Goal: Task Accomplishment & Management: Manage account settings

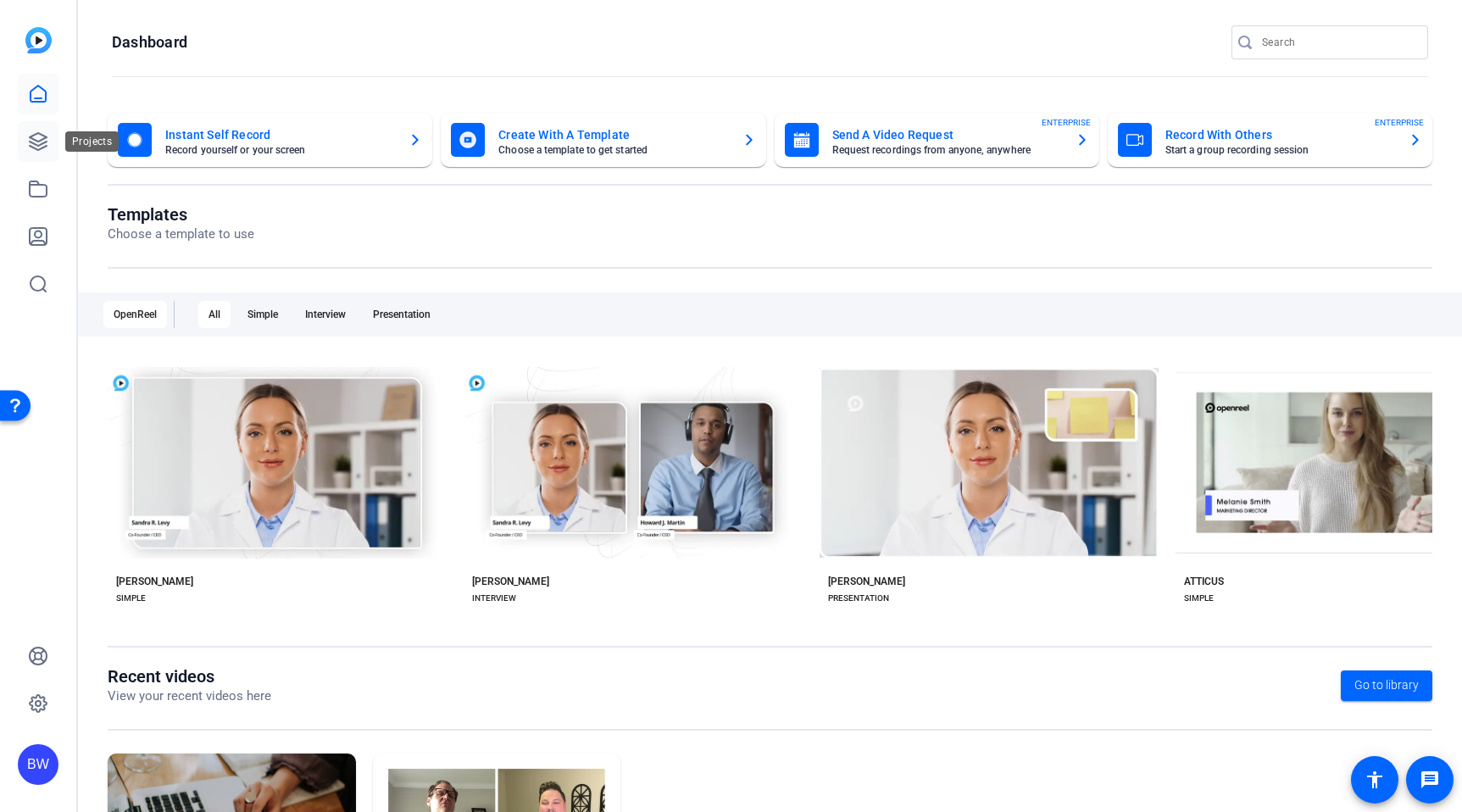
click at [25, 143] on link at bounding box center [38, 142] width 41 height 41
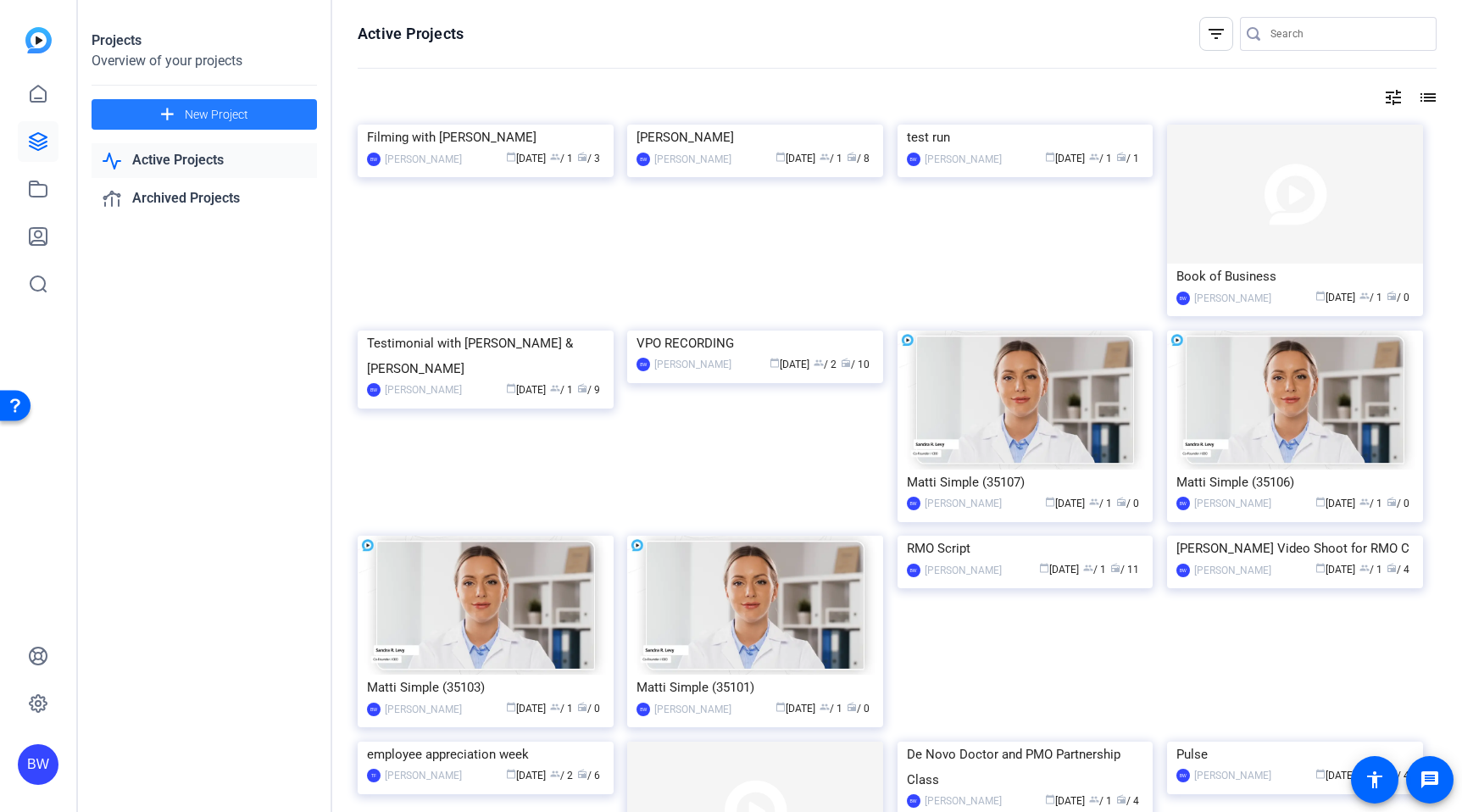
click at [176, 122] on mat-icon "add" at bounding box center [168, 115] width 21 height 21
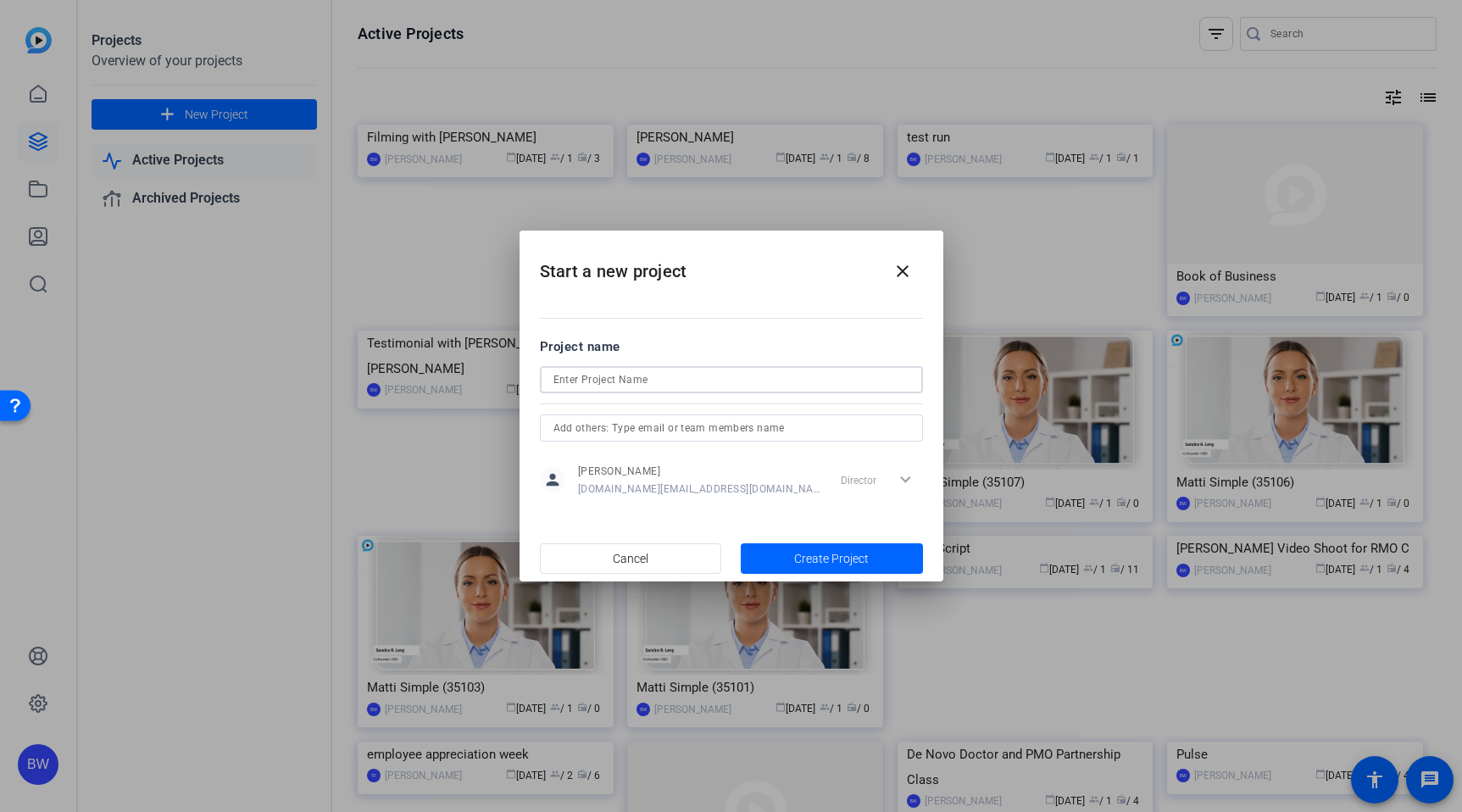
click at [734, 380] on input at bounding box center [731, 379] width 356 height 20
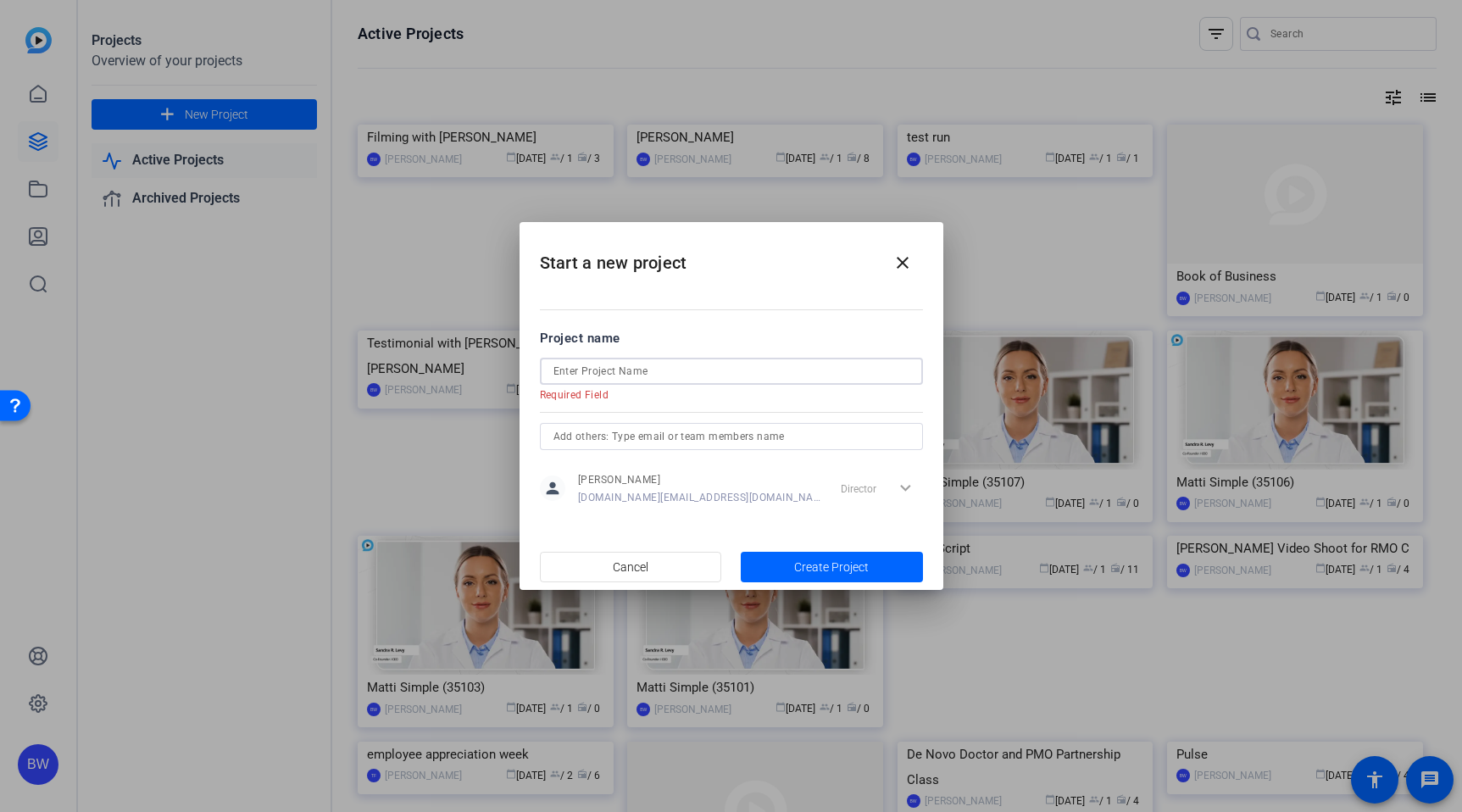
click at [624, 372] on input at bounding box center [731, 370] width 356 height 20
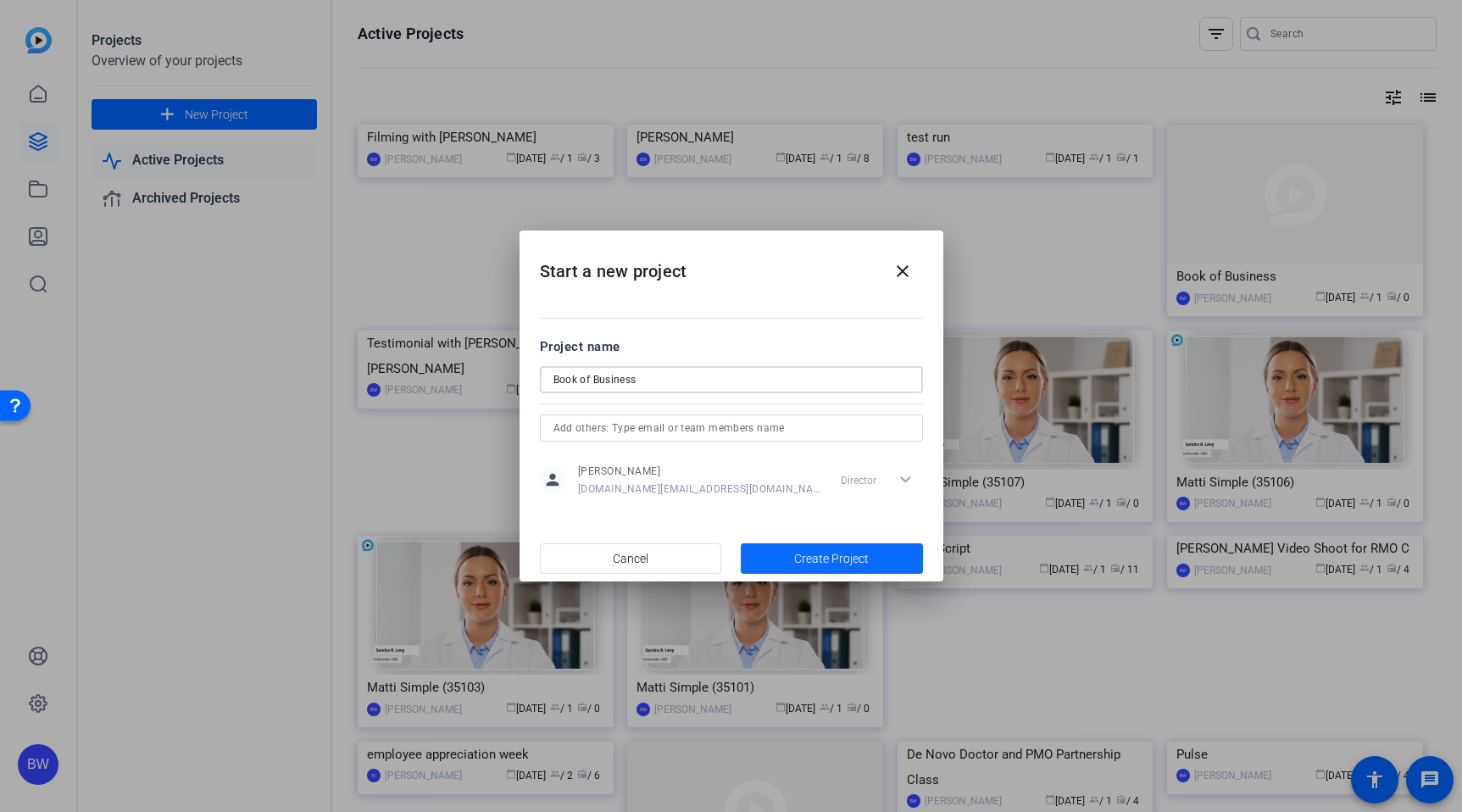
type input "Book of Business"
click at [799, 560] on span "Create Project" at bounding box center [830, 558] width 74 height 17
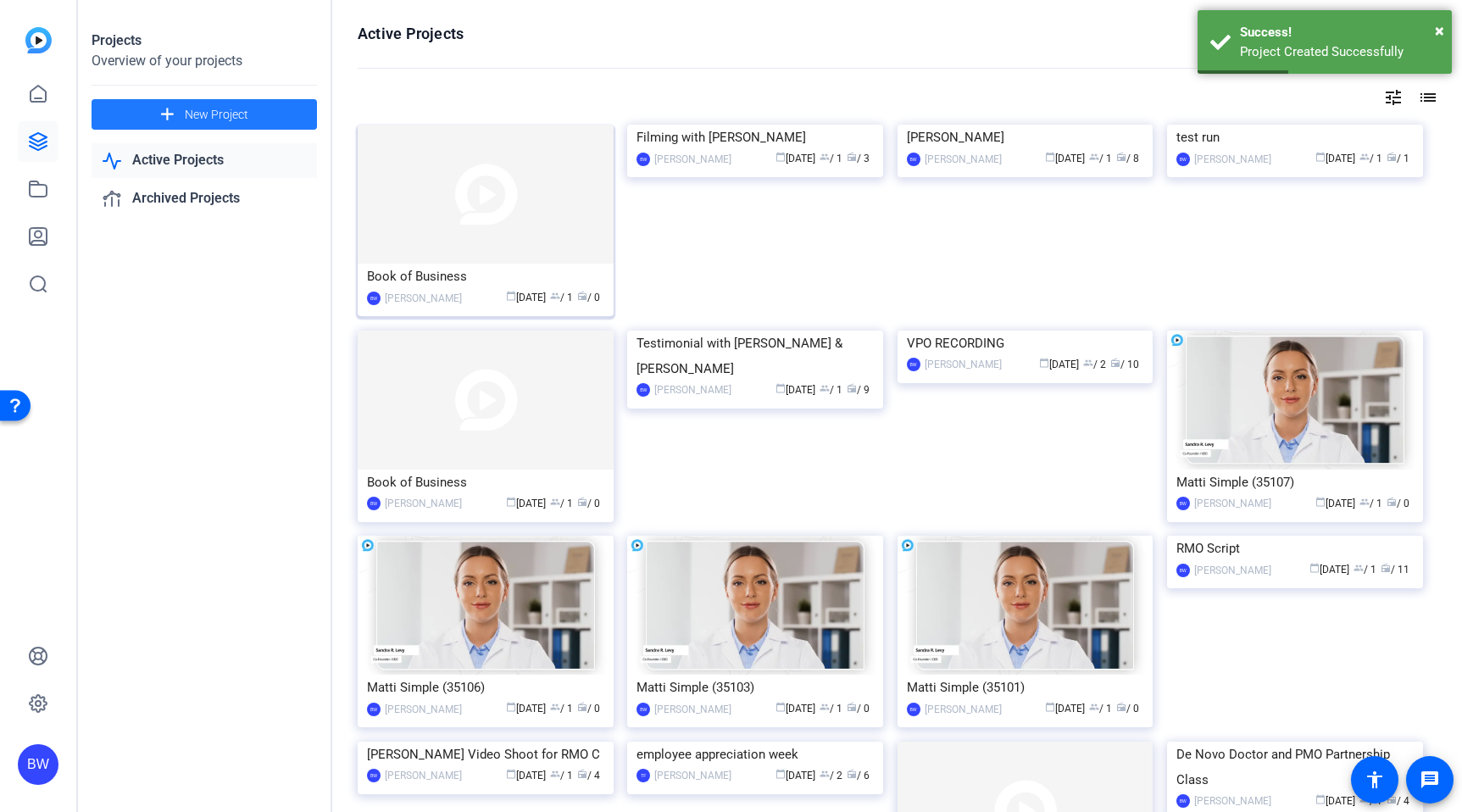
click at [462, 297] on div "[PERSON_NAME]" at bounding box center [423, 298] width 77 height 17
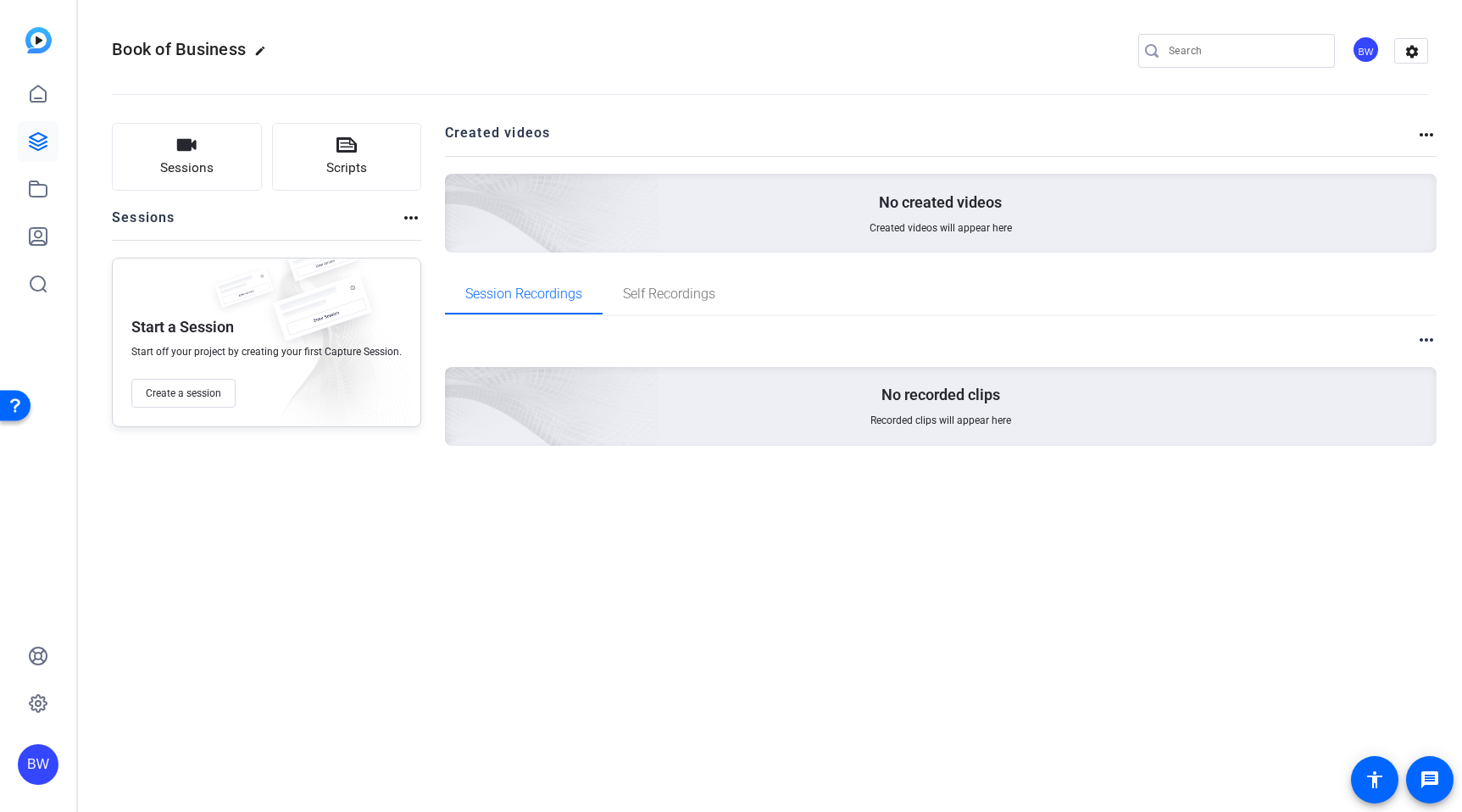
click at [409, 213] on mat-icon "more_horiz" at bounding box center [411, 217] width 20 height 20
click at [348, 25] on div at bounding box center [731, 406] width 1462 height 812
click at [267, 43] on h2 "Book of Business edit" at bounding box center [193, 50] width 163 height 30
click at [261, 46] on mat-icon "edit" at bounding box center [264, 55] width 20 height 20
click at [287, 48] on span "clear" at bounding box center [289, 50] width 20 height 20
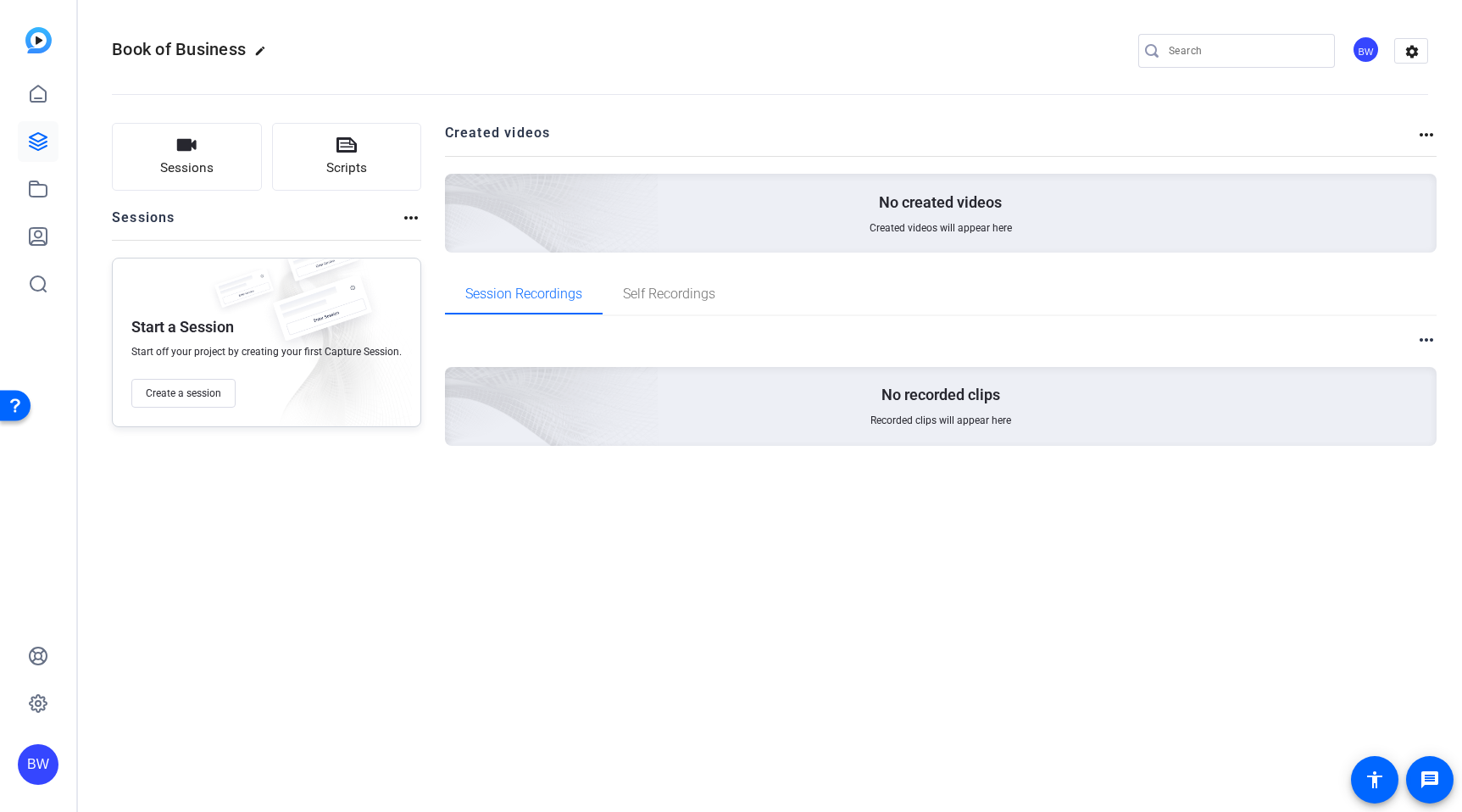
click at [1424, 131] on mat-icon "more_horiz" at bounding box center [1425, 134] width 20 height 20
click at [1413, 122] on div at bounding box center [731, 406] width 1462 height 812
click at [1419, 39] on mat-icon "settings" at bounding box center [1411, 51] width 34 height 25
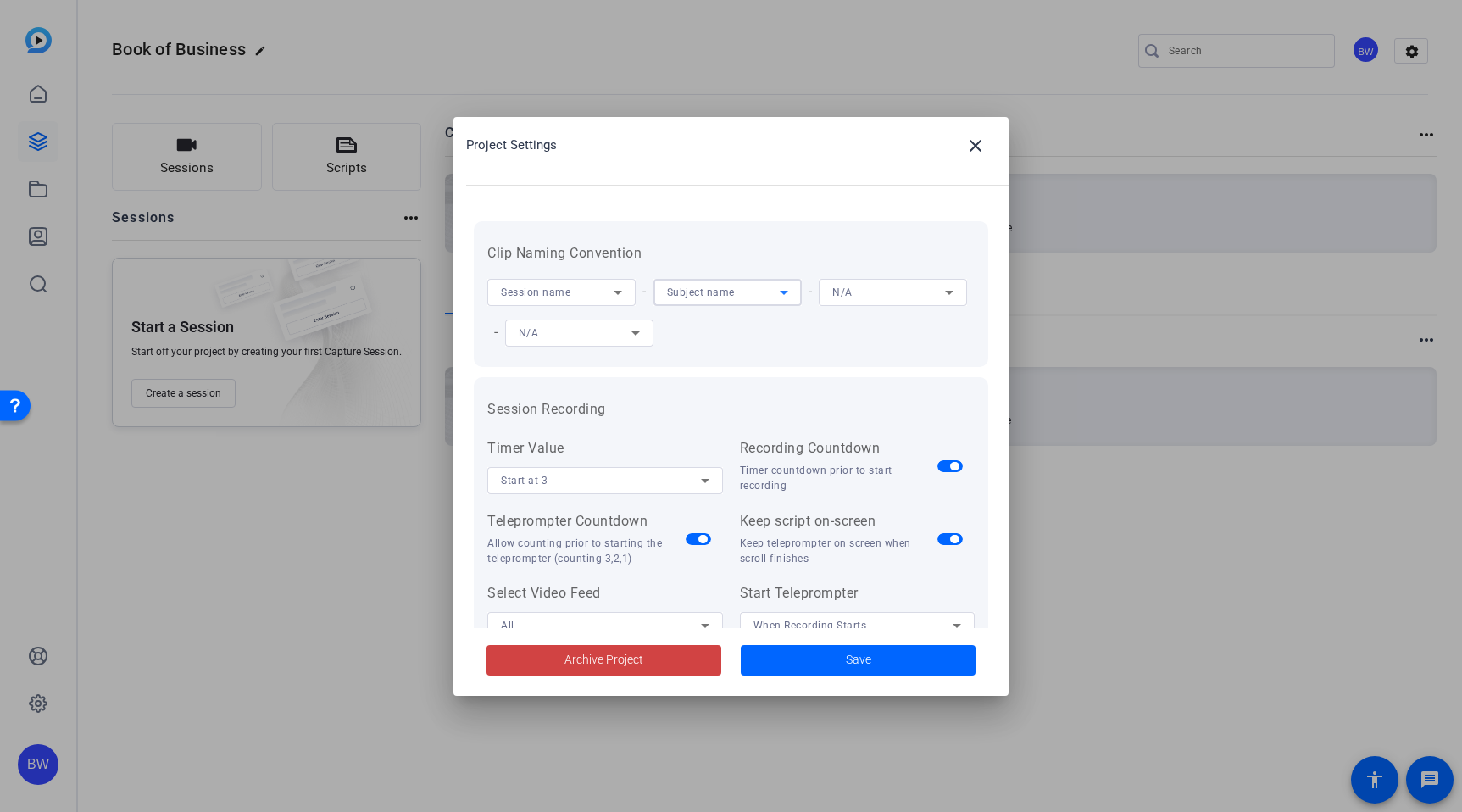
click at [789, 290] on icon at bounding box center [783, 292] width 20 height 20
click at [824, 212] on div at bounding box center [731, 406] width 1462 height 812
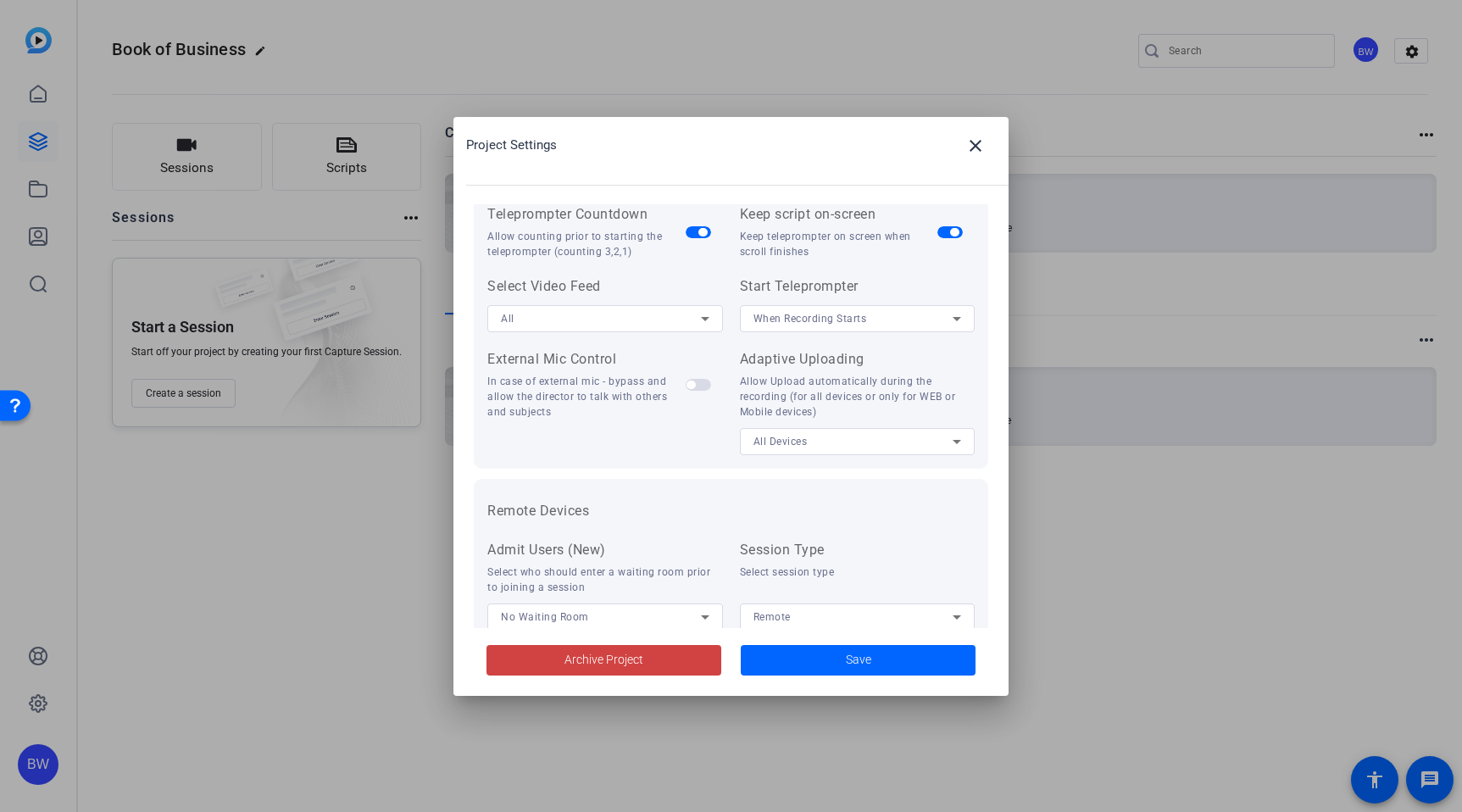
scroll to position [350, 0]
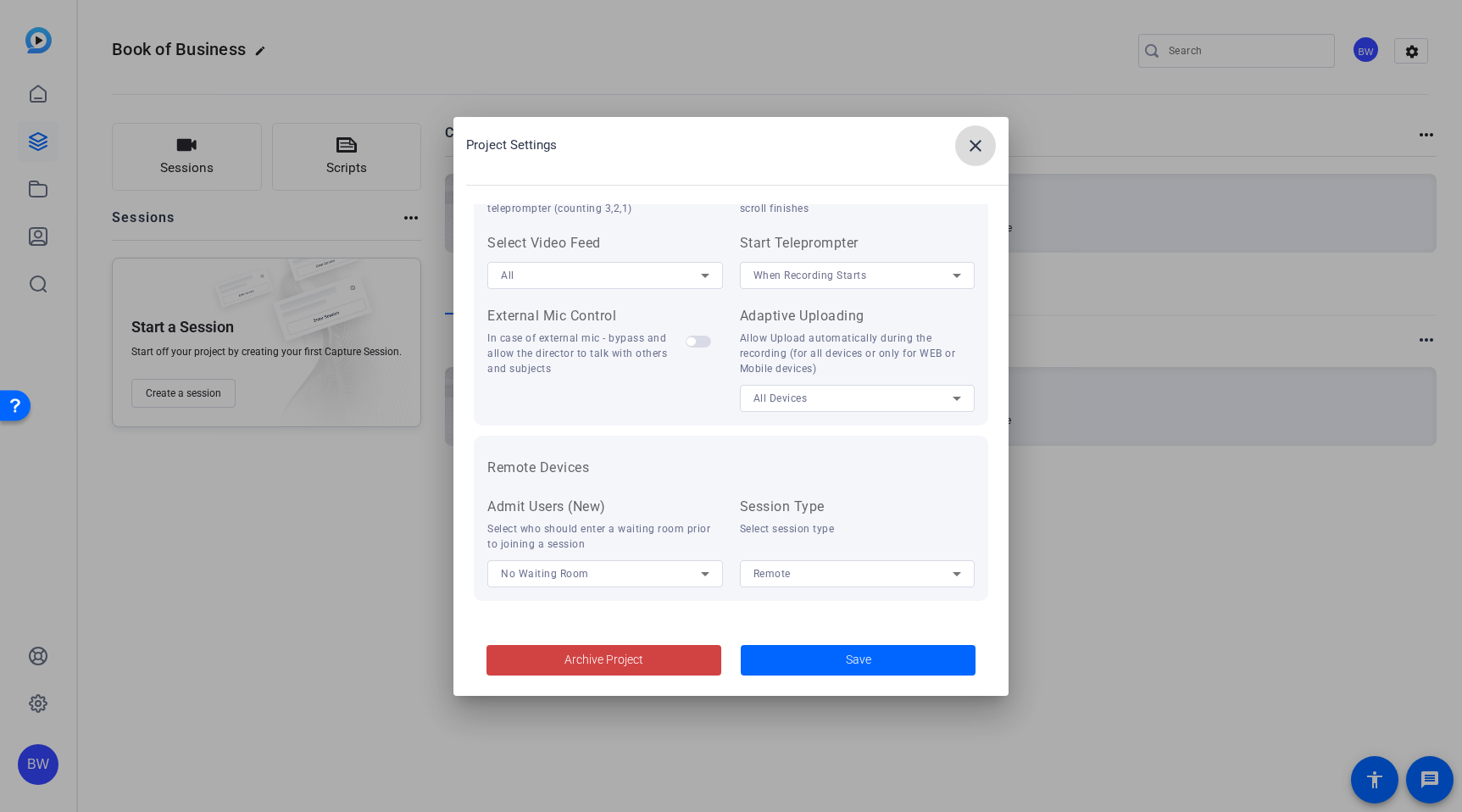
click at [975, 146] on mat-icon "close" at bounding box center [975, 146] width 20 height 20
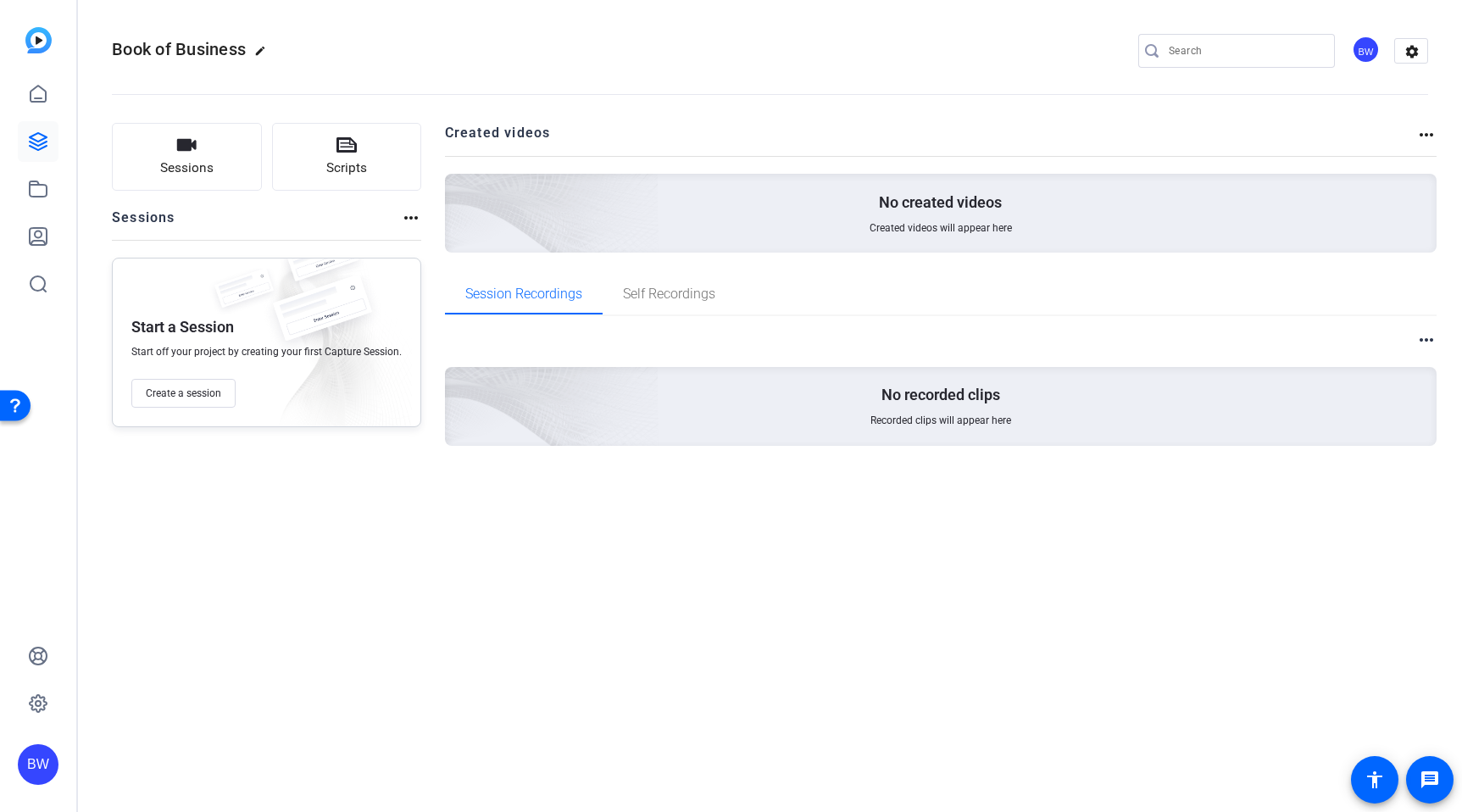
click at [408, 217] on mat-icon "more_horiz" at bounding box center [411, 217] width 20 height 20
click at [301, 233] on div at bounding box center [731, 406] width 1462 height 812
click at [172, 387] on span "Create a session" at bounding box center [183, 393] width 75 height 14
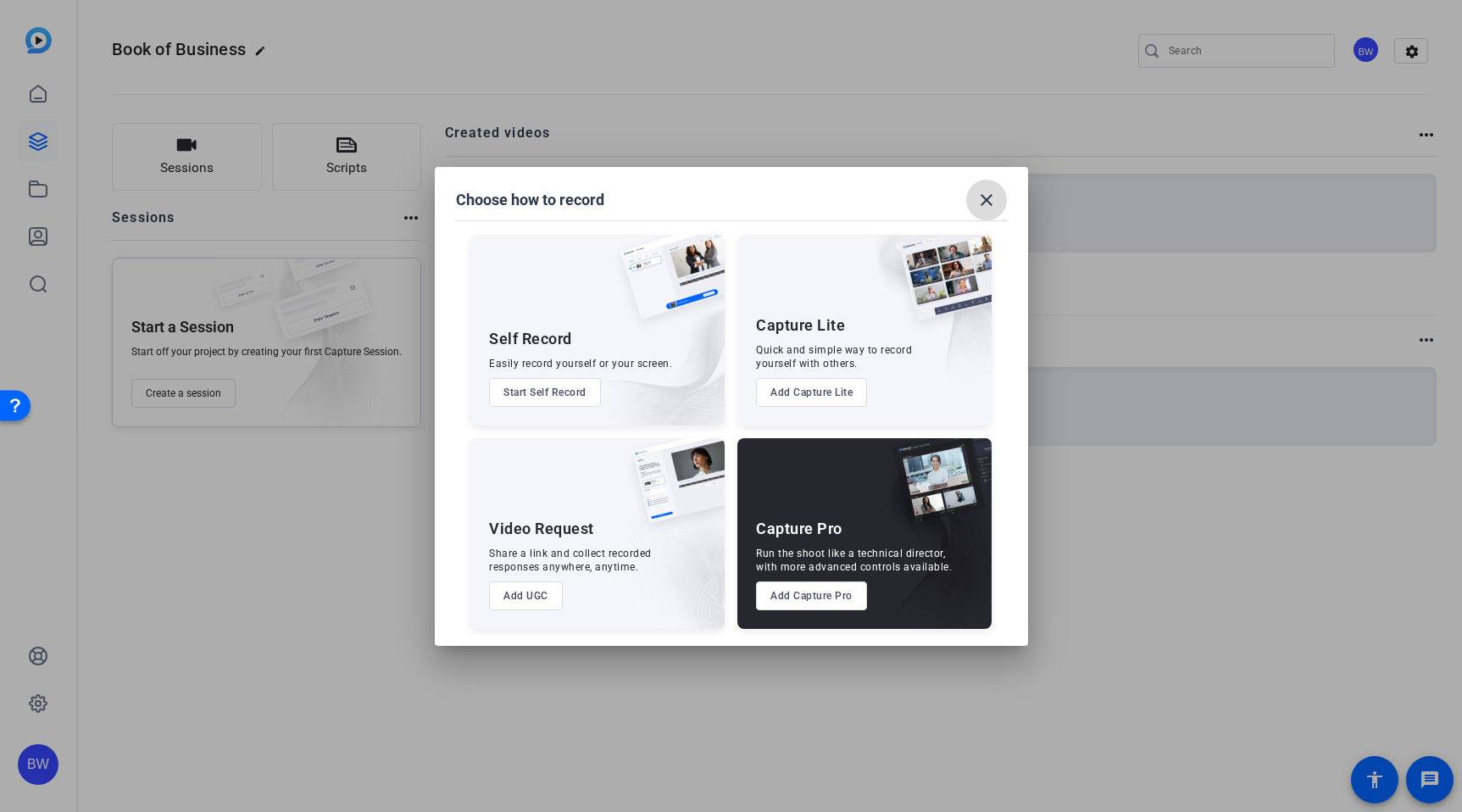
click at [984, 196] on mat-icon "close" at bounding box center [986, 200] width 20 height 20
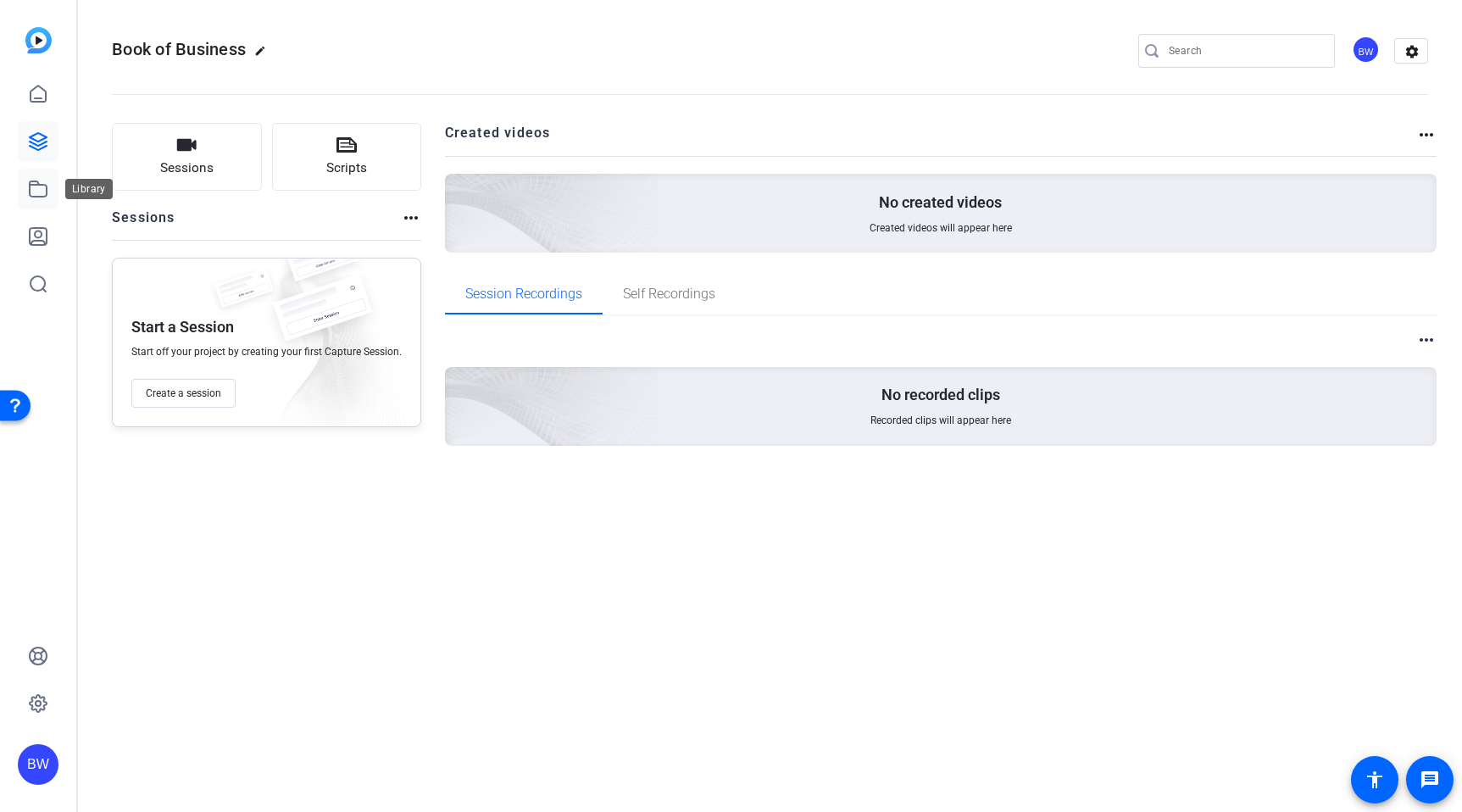
click at [37, 179] on icon at bounding box center [38, 188] width 20 height 20
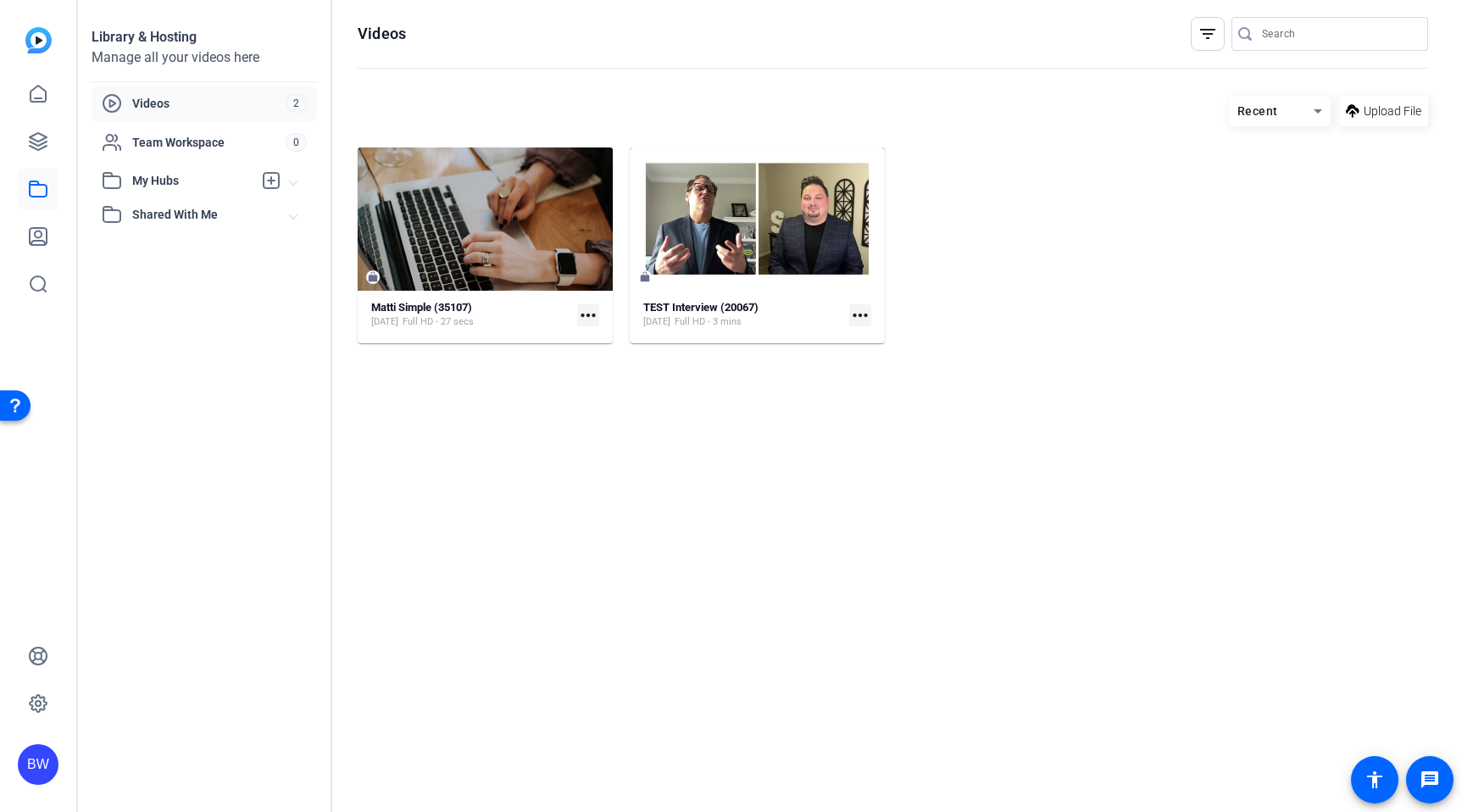
click at [28, 53] on div at bounding box center [38, 165] width 41 height 277
click at [34, 45] on img at bounding box center [38, 40] width 26 height 26
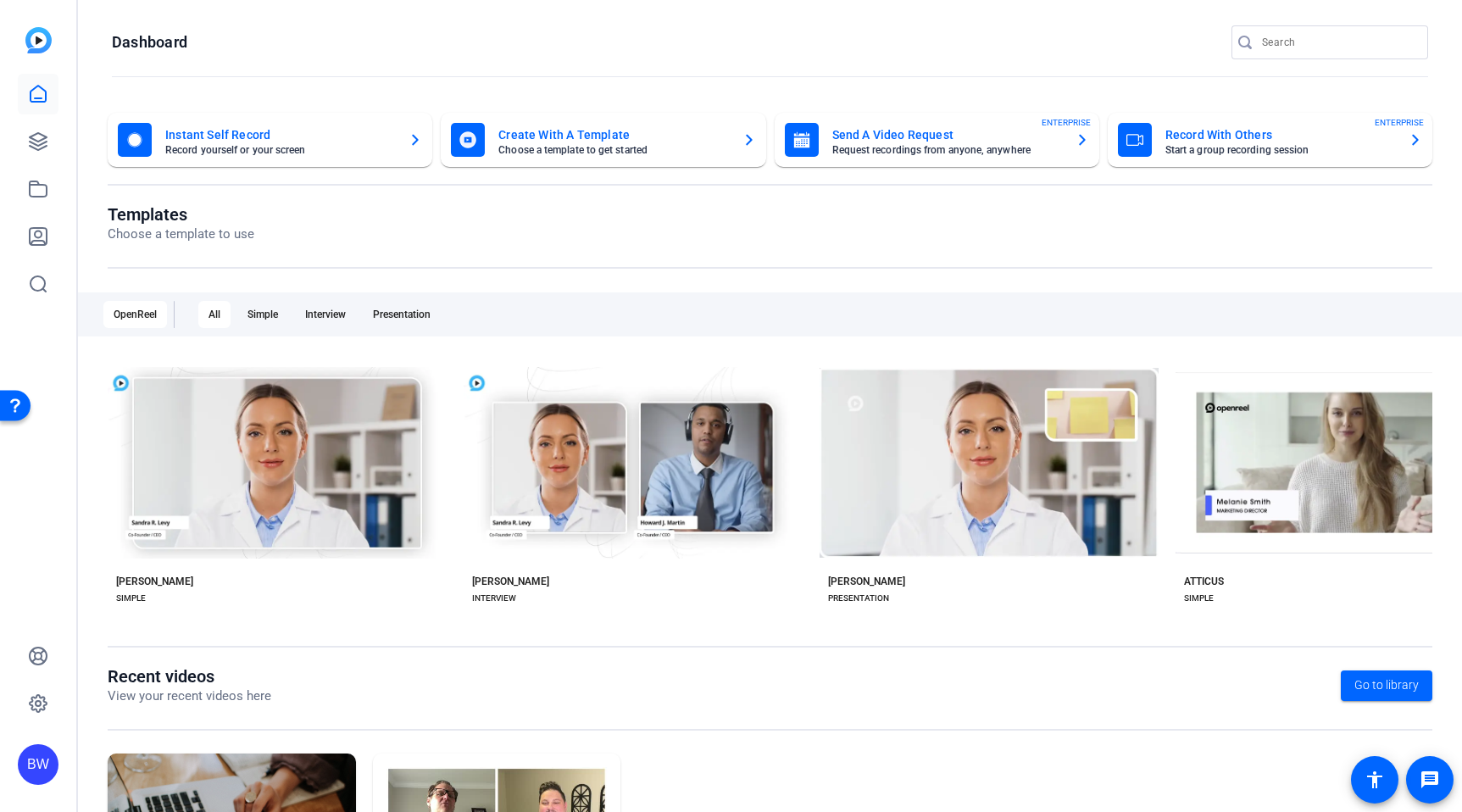
click at [1358, 661] on openreel-divider-bar at bounding box center [770, 655] width 1324 height 20
click at [1360, 677] on span "Go to library" at bounding box center [1386, 685] width 65 height 17
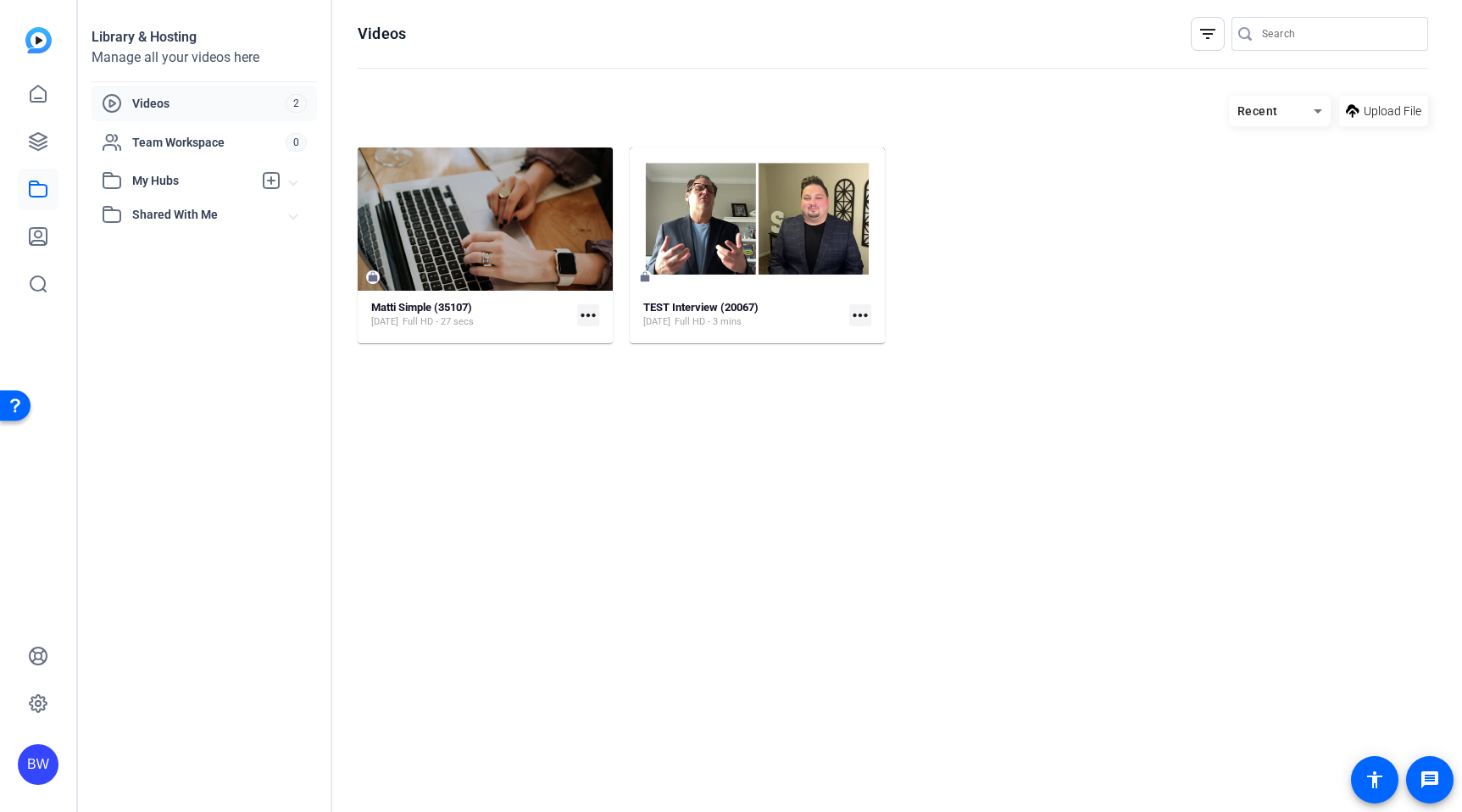
click at [180, 96] on span "Videos" at bounding box center [208, 103] width 153 height 17
click at [40, 90] on icon at bounding box center [38, 94] width 20 height 20
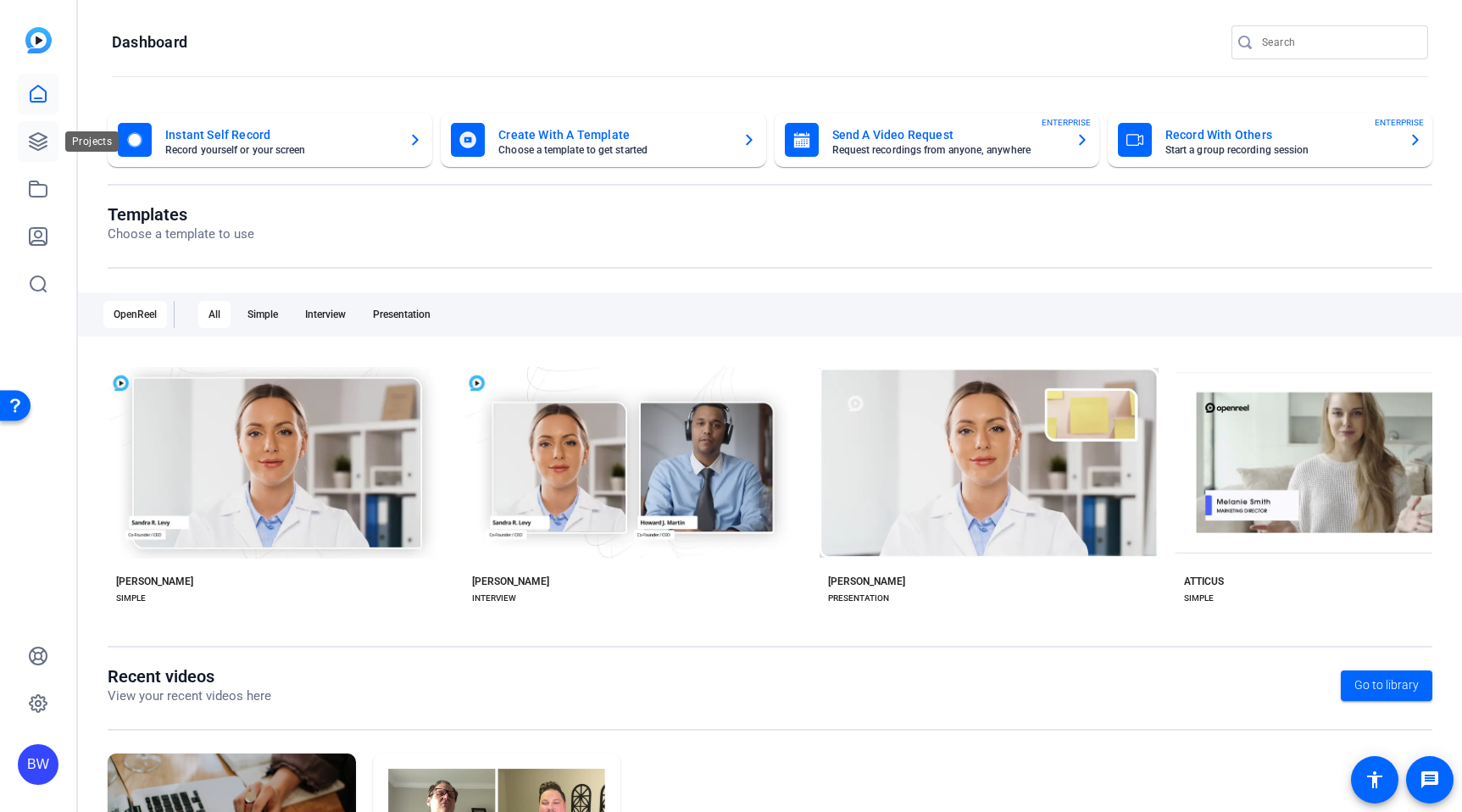
click at [32, 143] on icon at bounding box center [39, 142] width 17 height 17
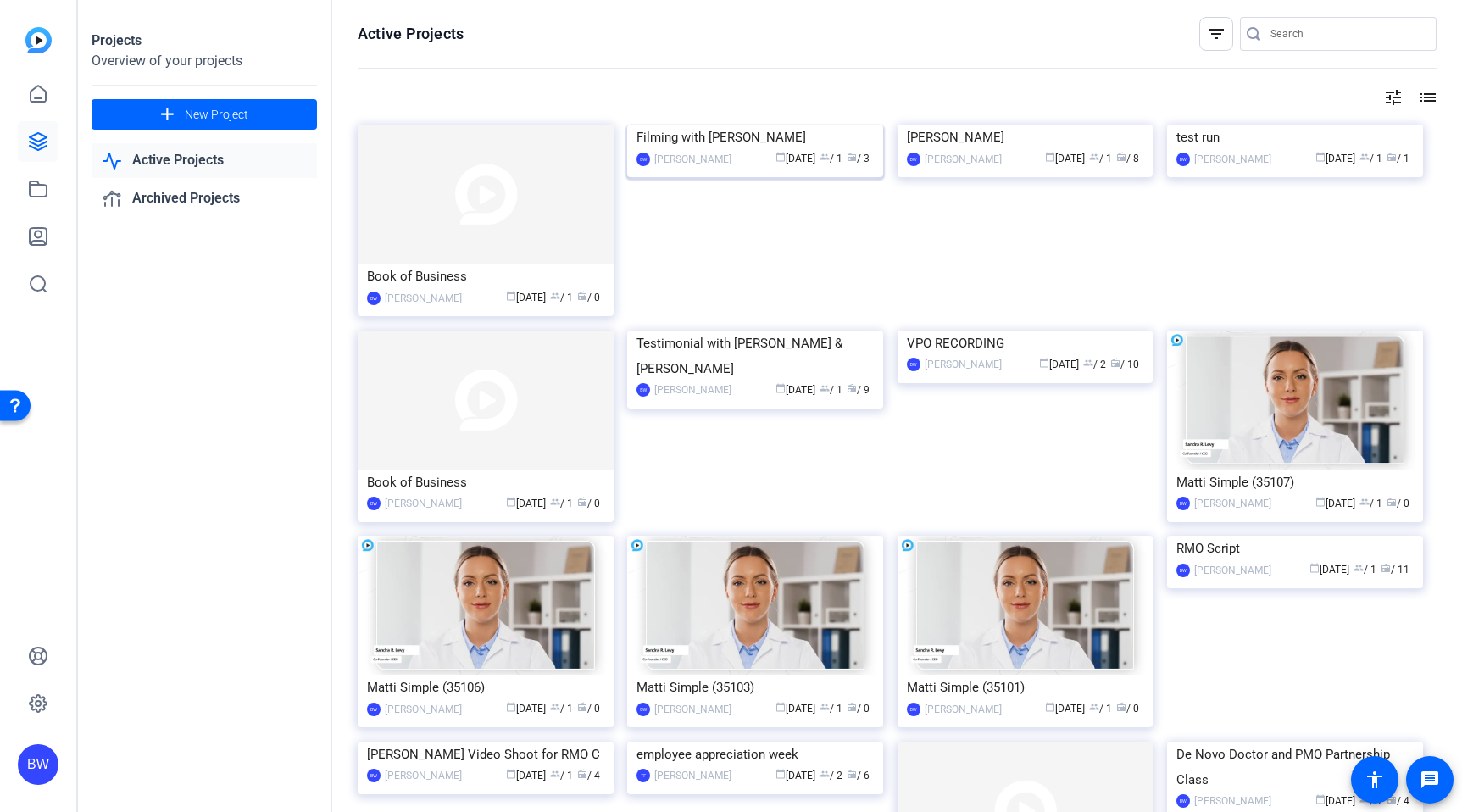
click at [680, 124] on img at bounding box center [754, 124] width 256 height 0
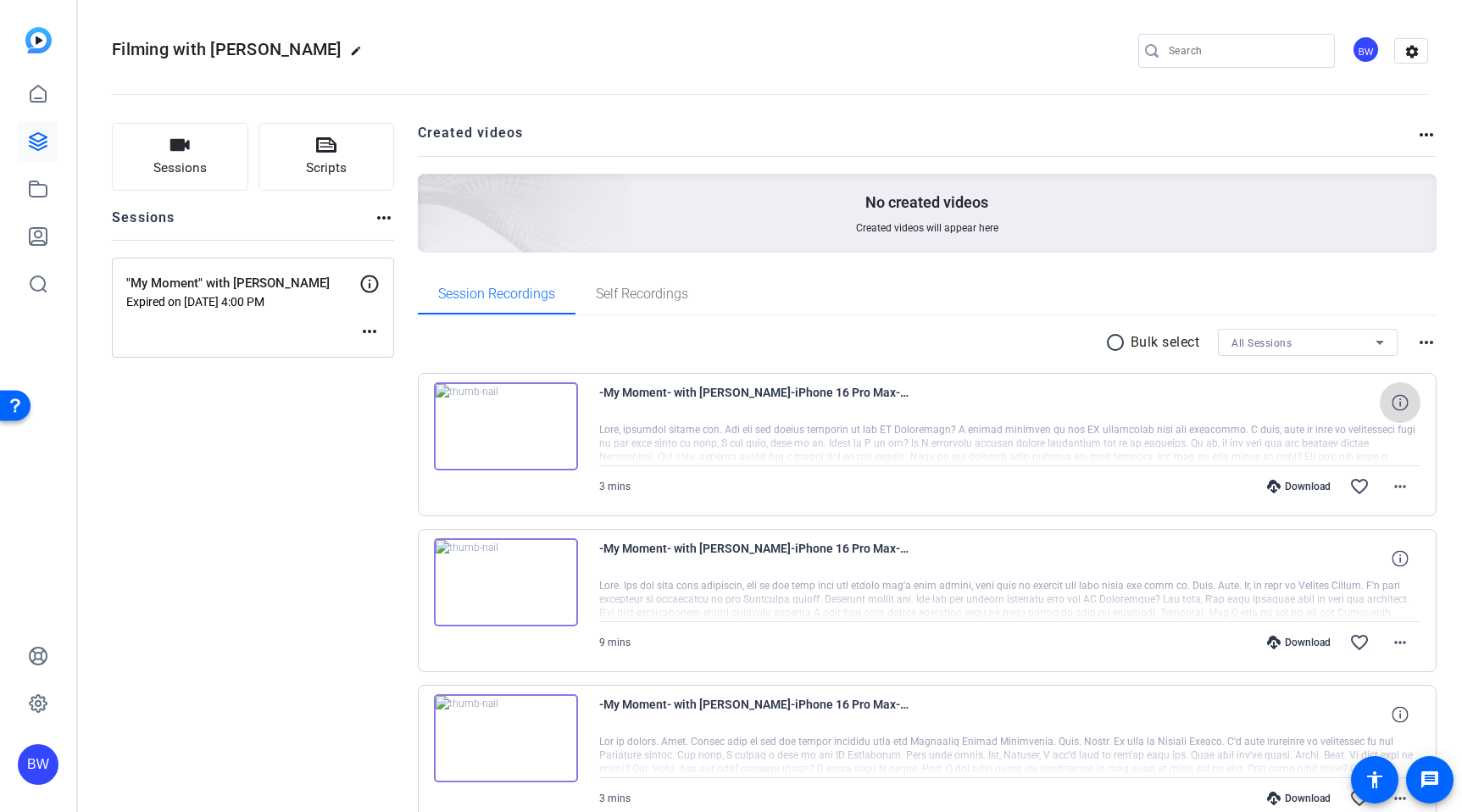
click at [1398, 401] on icon at bounding box center [1399, 402] width 16 height 16
click at [34, 137] on icon at bounding box center [38, 141] width 20 height 20
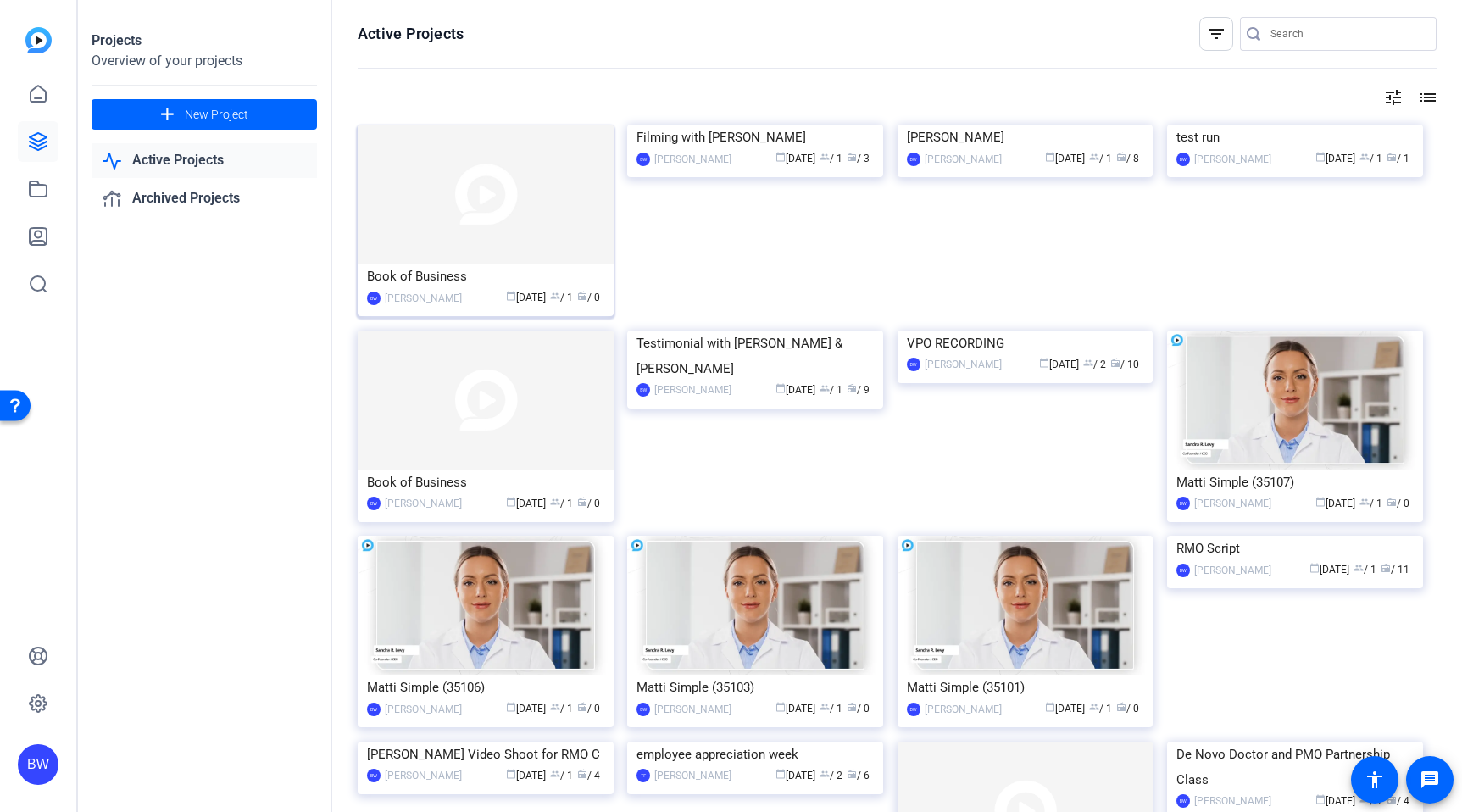
click at [437, 264] on div "Book of Business" at bounding box center [485, 276] width 237 height 25
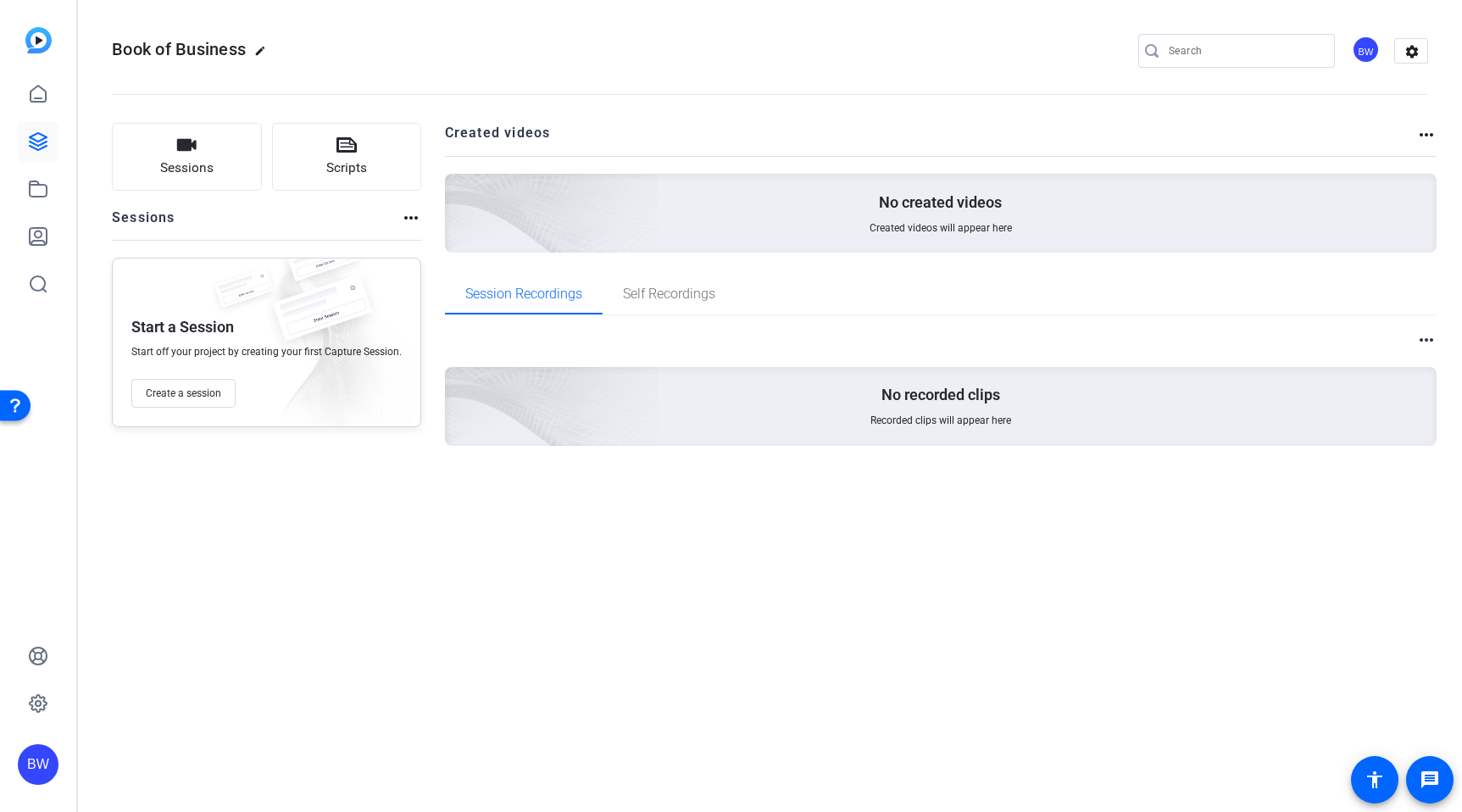
click at [199, 340] on div "Start a Session Start off your project by creating your first Capture Session. …" at bounding box center [266, 342] width 310 height 170
click at [195, 166] on span "Sessions" at bounding box center [186, 168] width 53 height 19
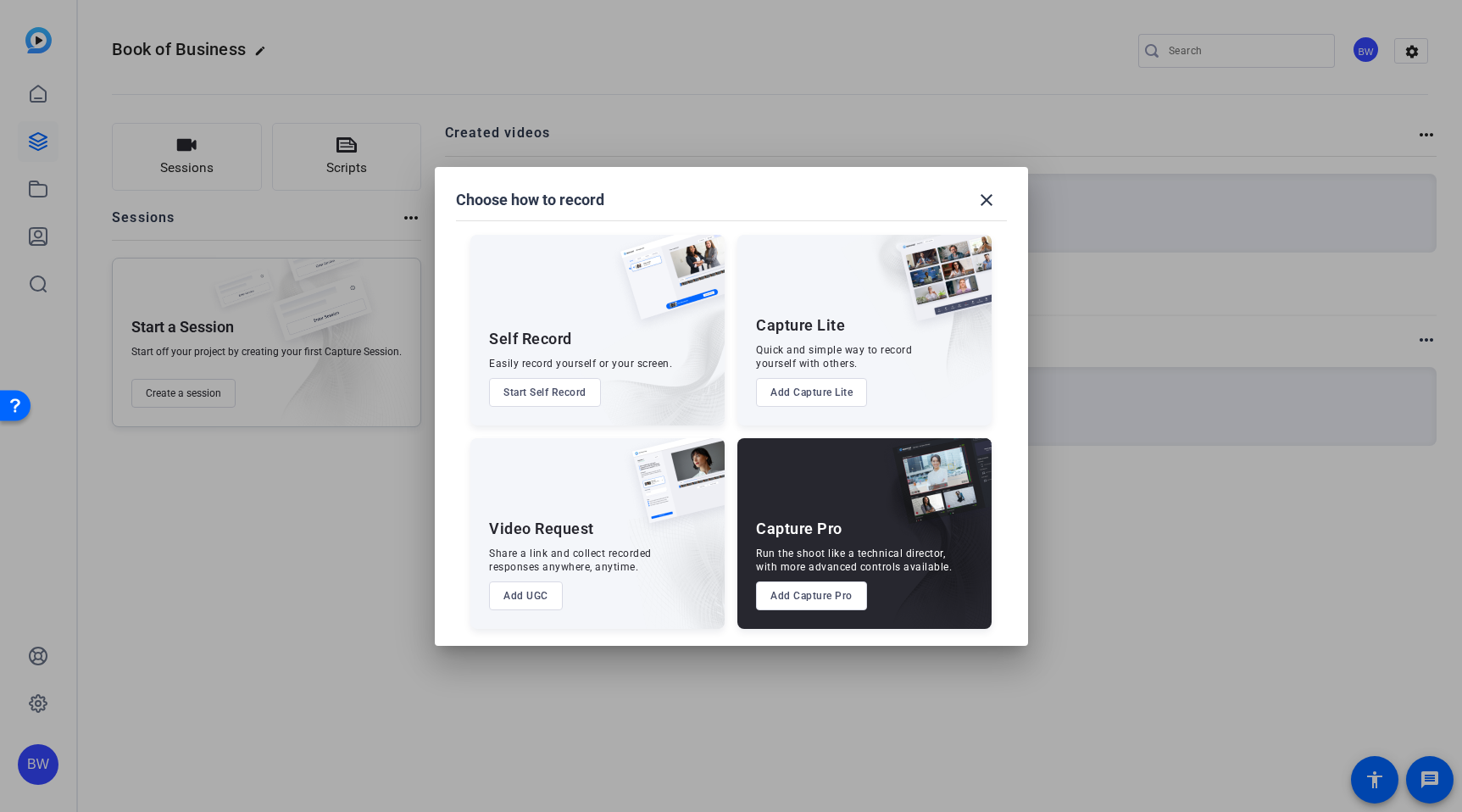
click at [252, 346] on div at bounding box center [731, 406] width 1462 height 812
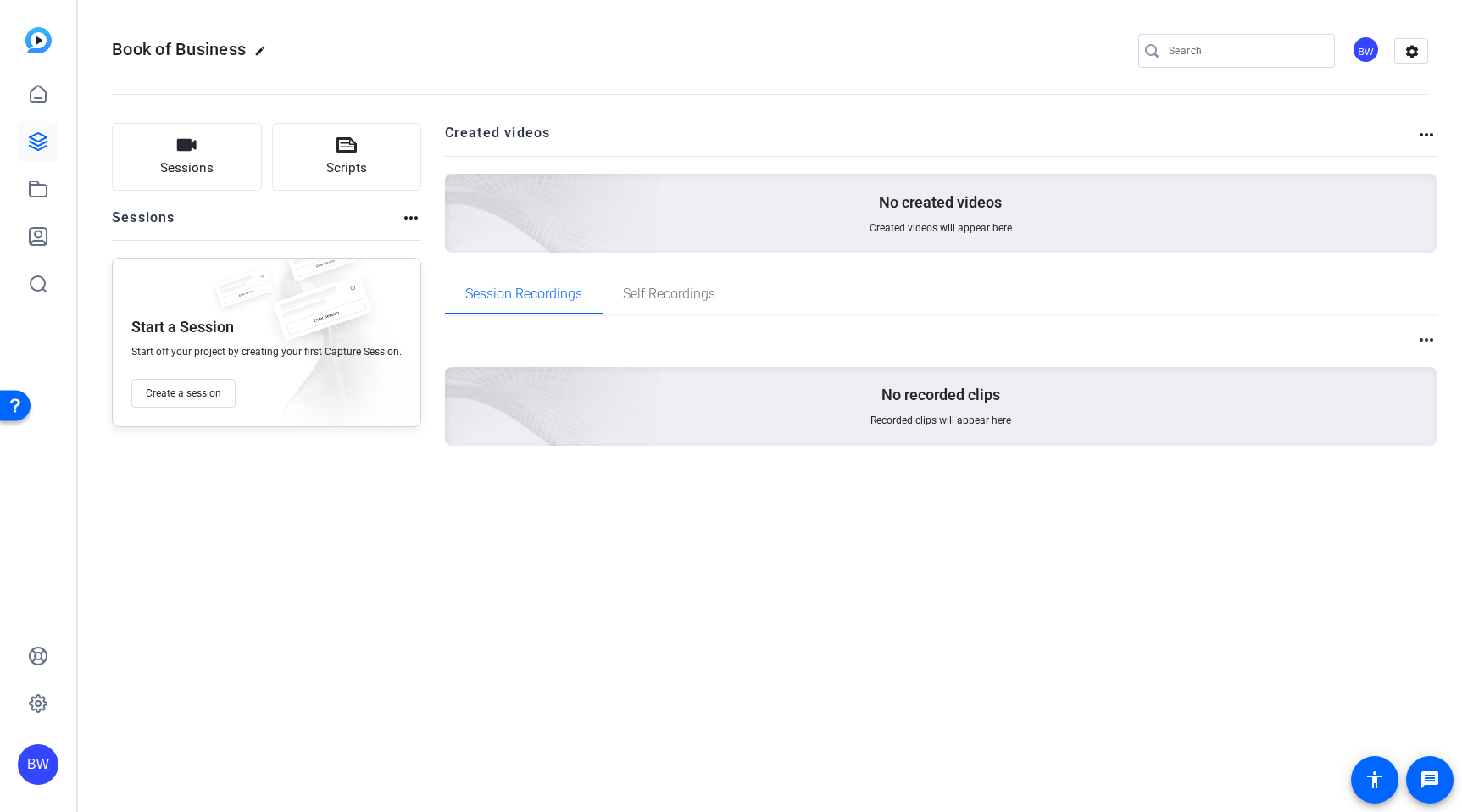
click at [596, 225] on img at bounding box center [456, 189] width 404 height 367
click at [635, 428] on img at bounding box center [456, 382] width 404 height 367
click at [1200, 221] on div "No created videos Created videos will appear here" at bounding box center [940, 213] width 992 height 79
click at [193, 396] on span "Create a session" at bounding box center [183, 393] width 75 height 14
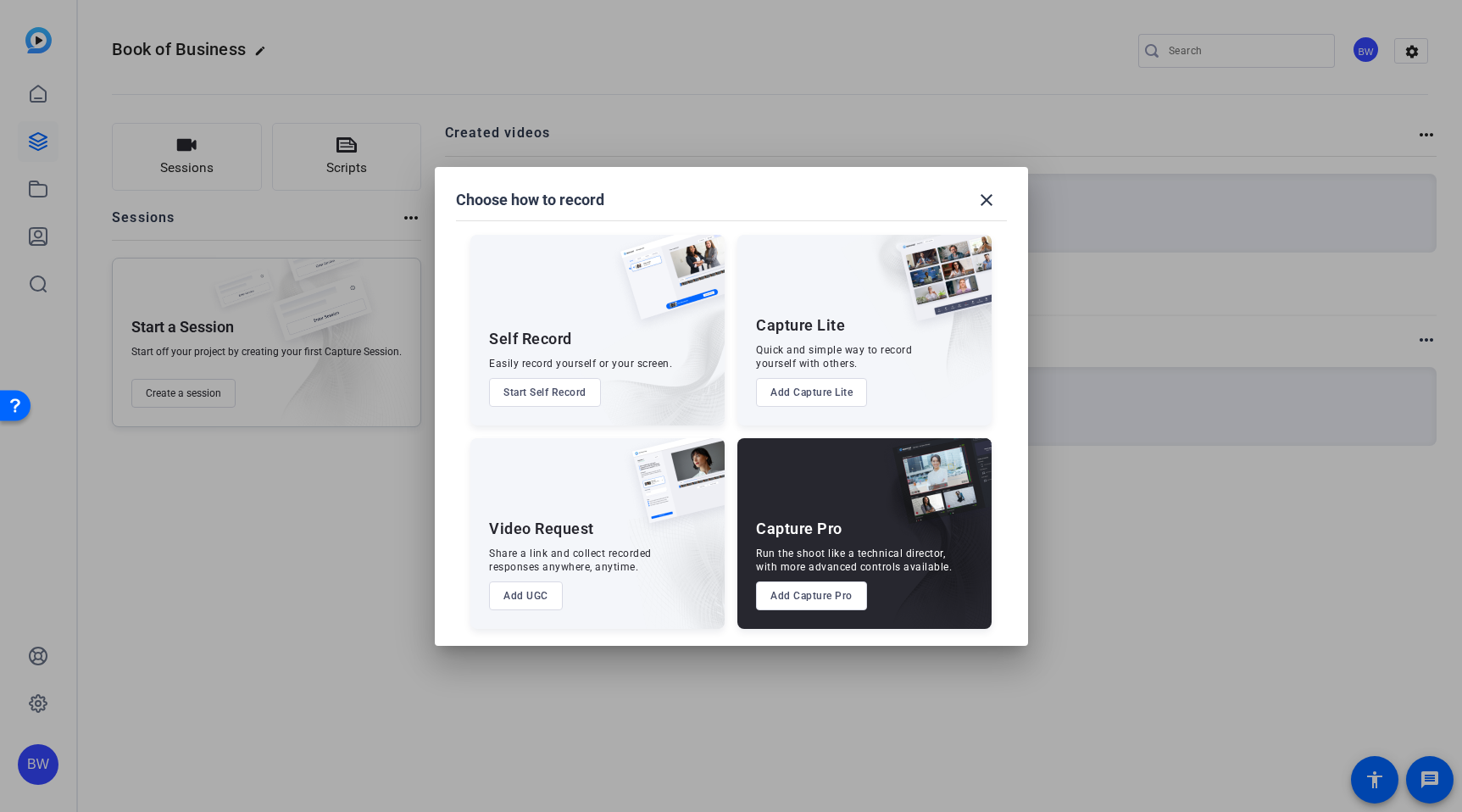
click at [380, 24] on div at bounding box center [731, 406] width 1462 height 812
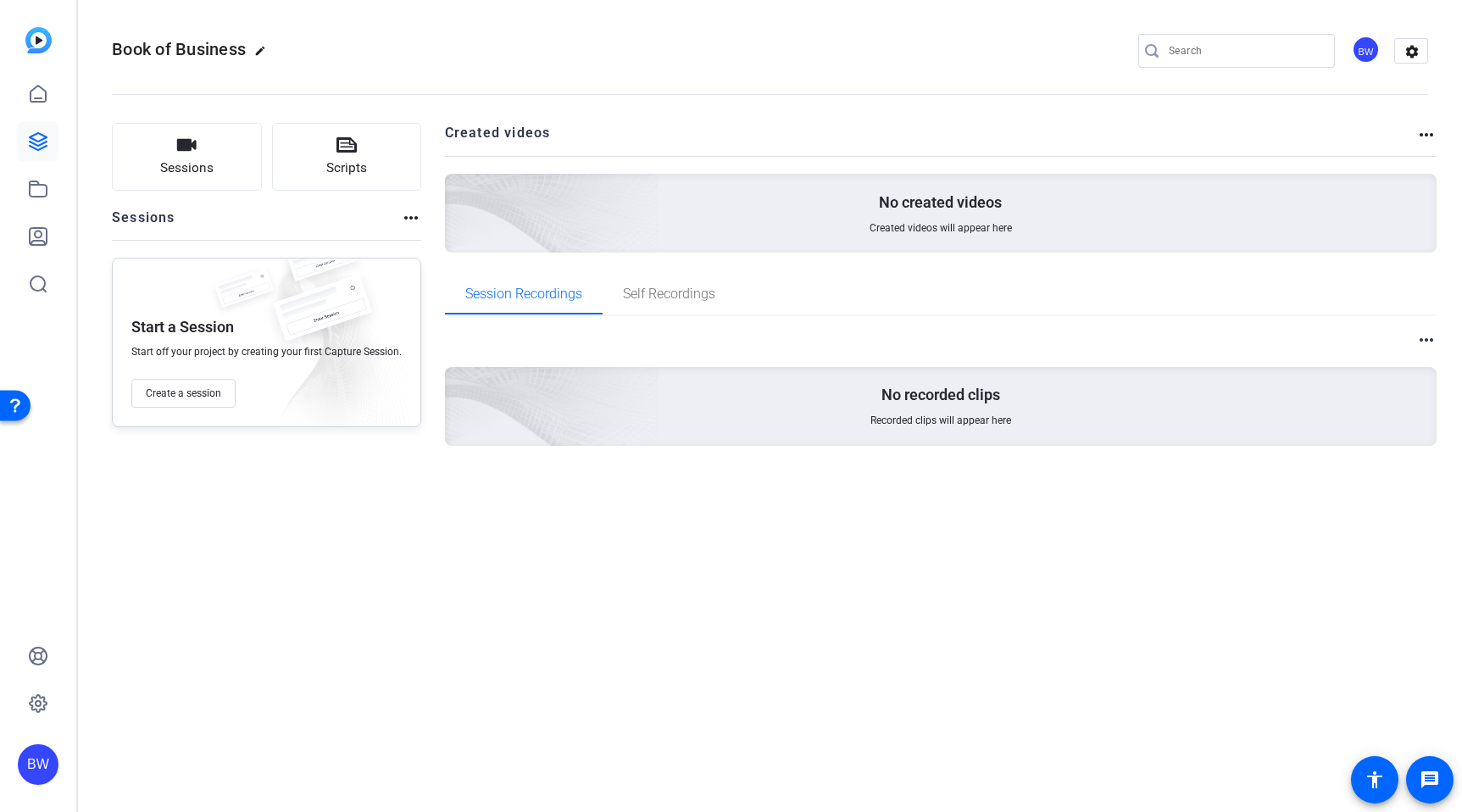
click at [34, 45] on img at bounding box center [38, 40] width 26 height 26
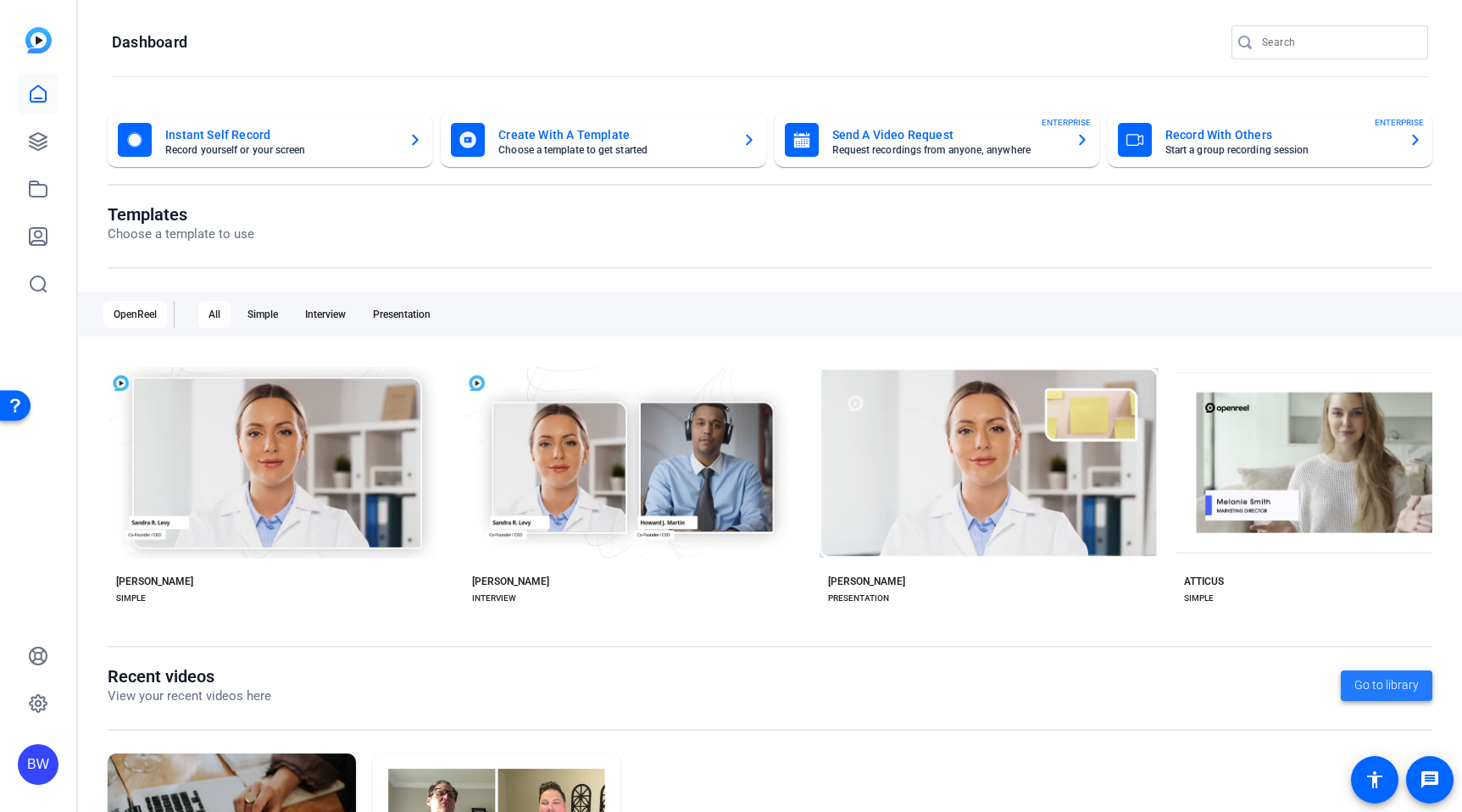
click at [1383, 674] on span at bounding box center [1386, 686] width 92 height 41
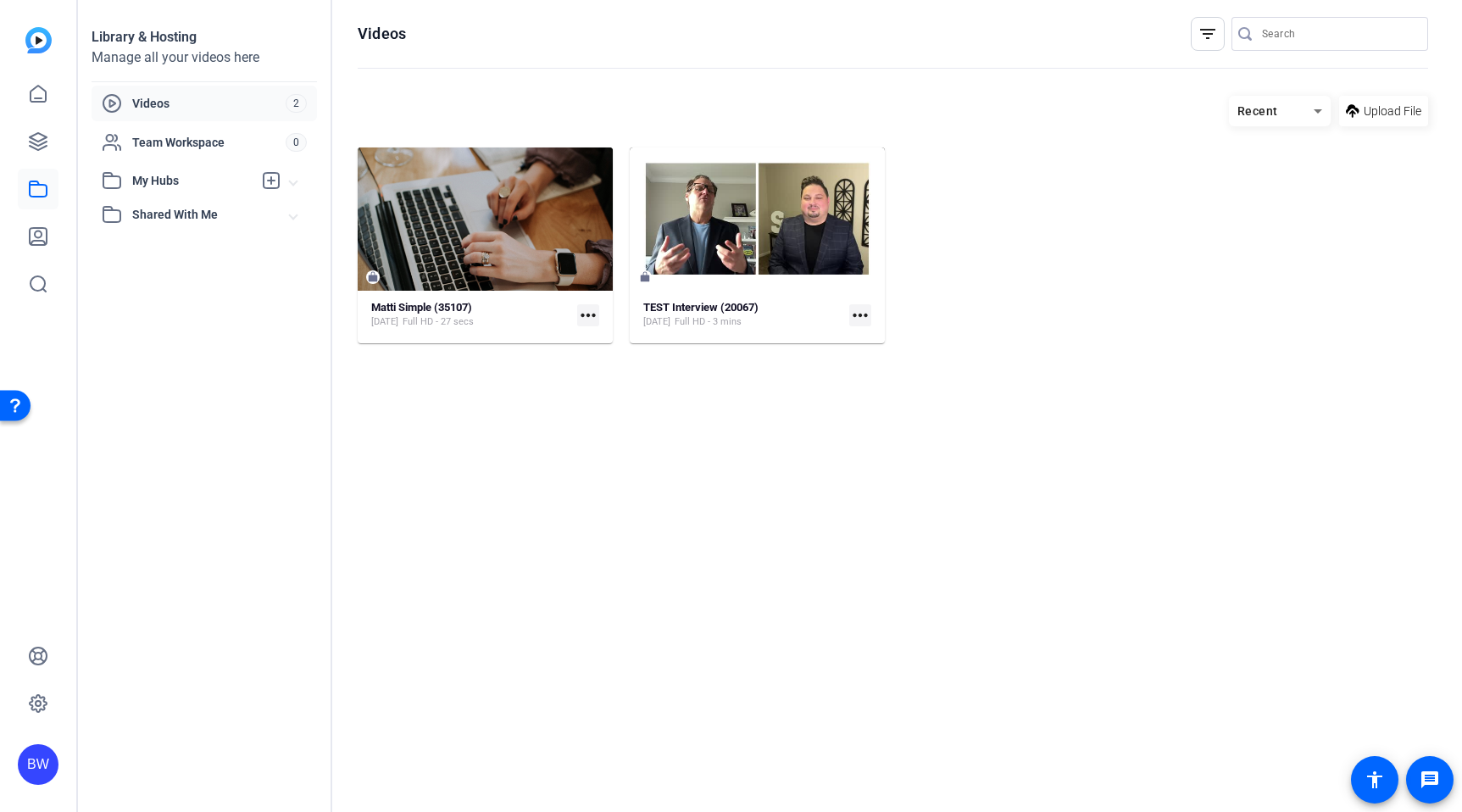
click at [40, 49] on img at bounding box center [38, 40] width 26 height 26
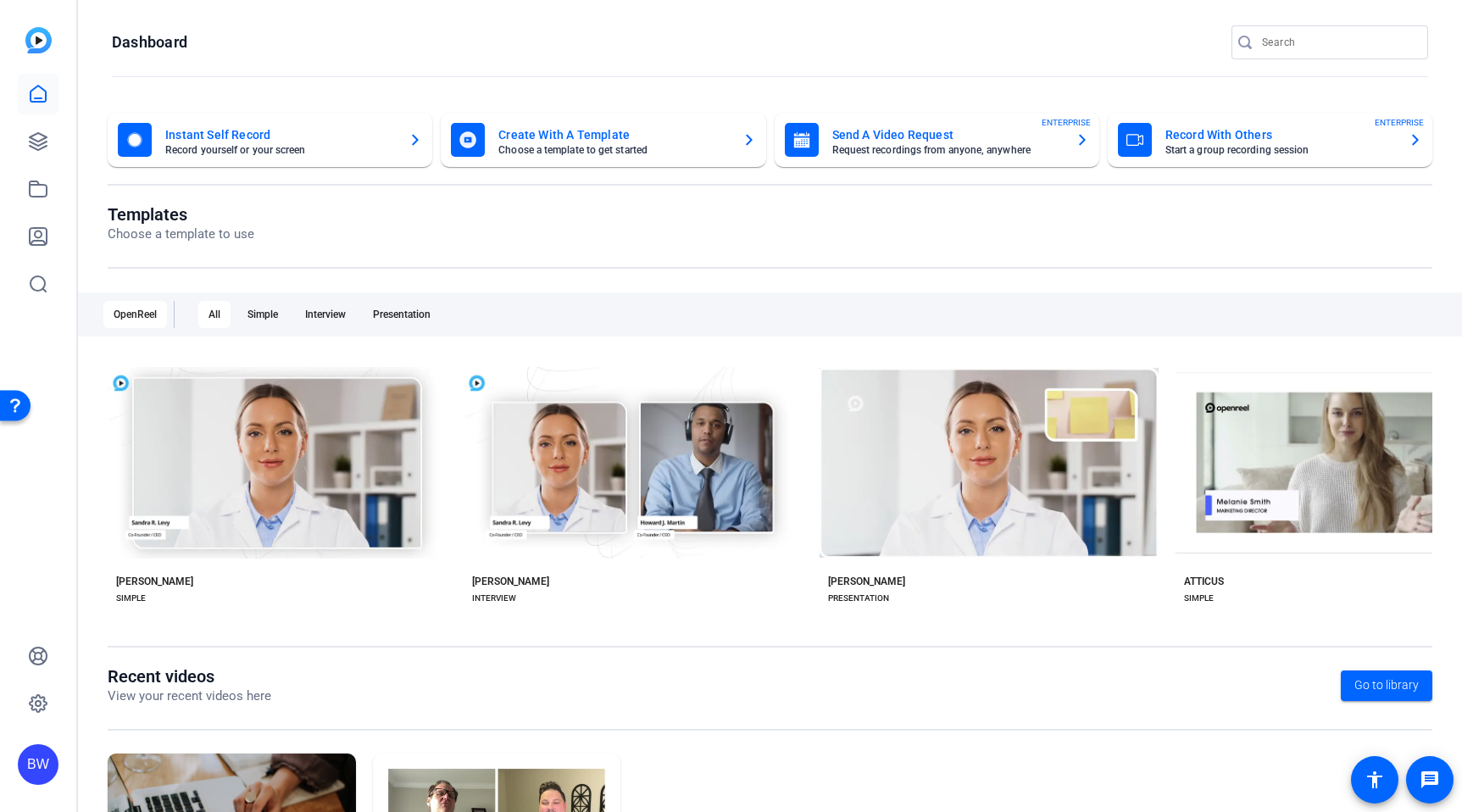
click at [1258, 150] on mat-card-subtitle "Start a group recording session" at bounding box center [1280, 149] width 230 height 11
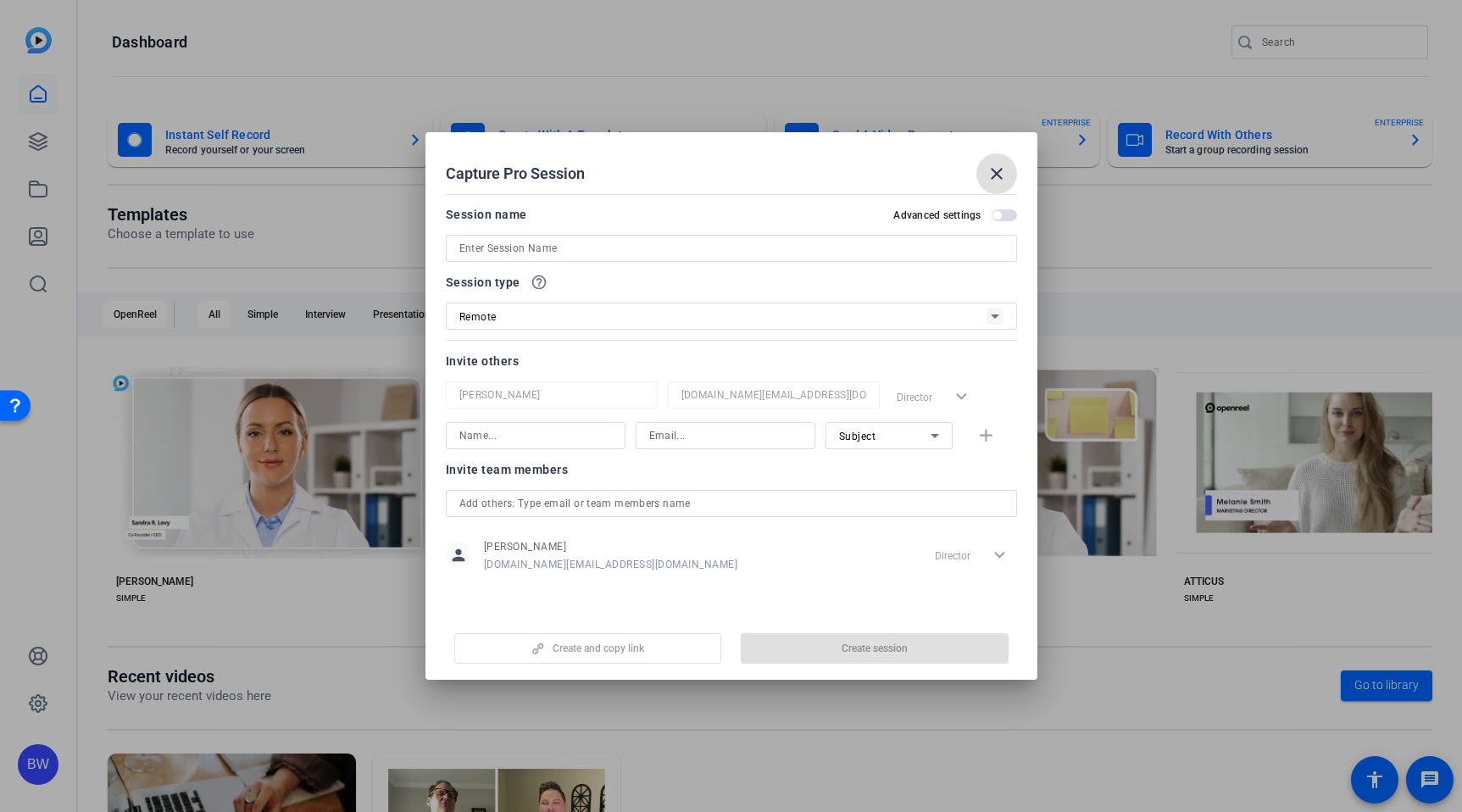
click at [831, 307] on div "Remote" at bounding box center [722, 316] width 527 height 21
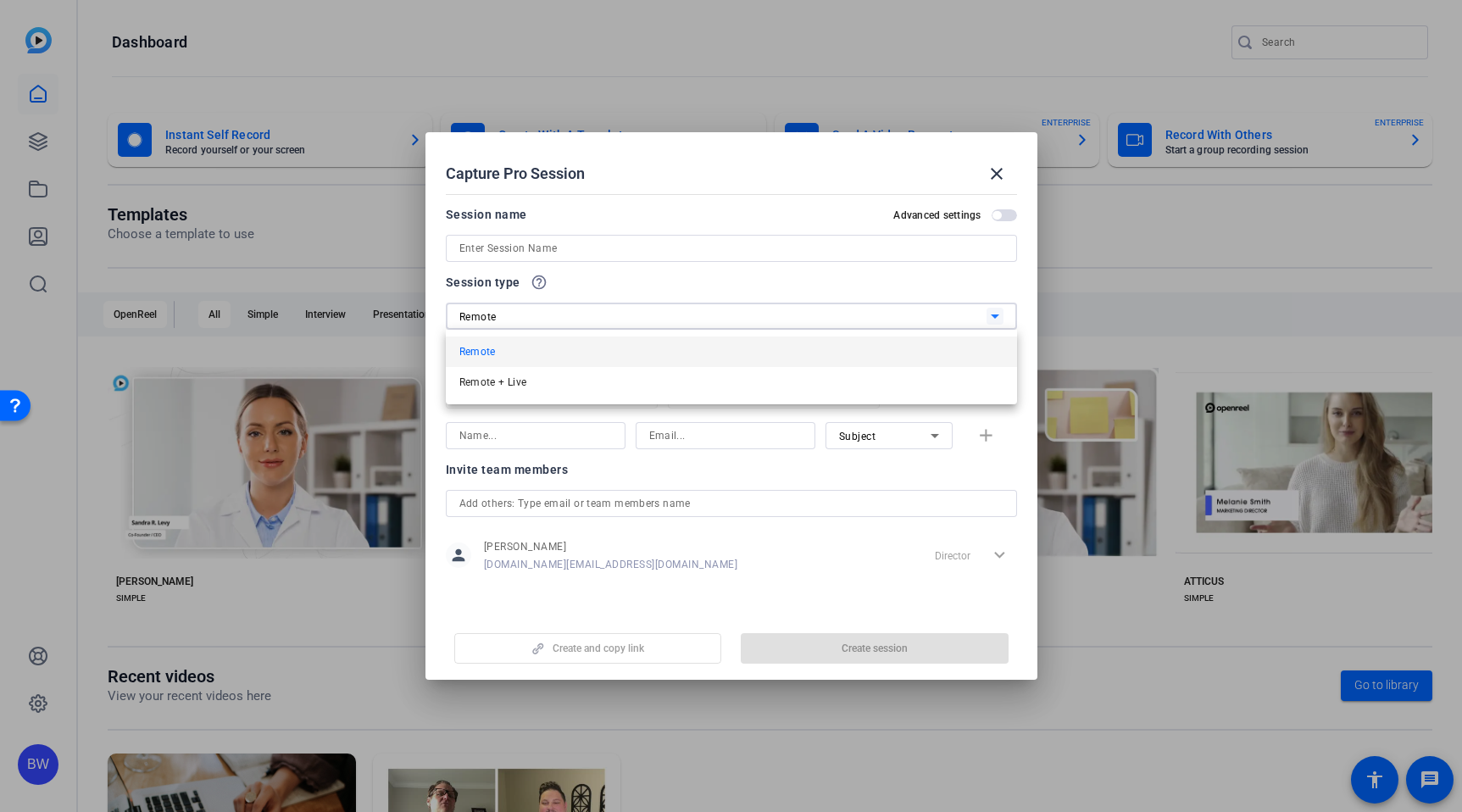
click at [828, 283] on div at bounding box center [731, 406] width 1462 height 812
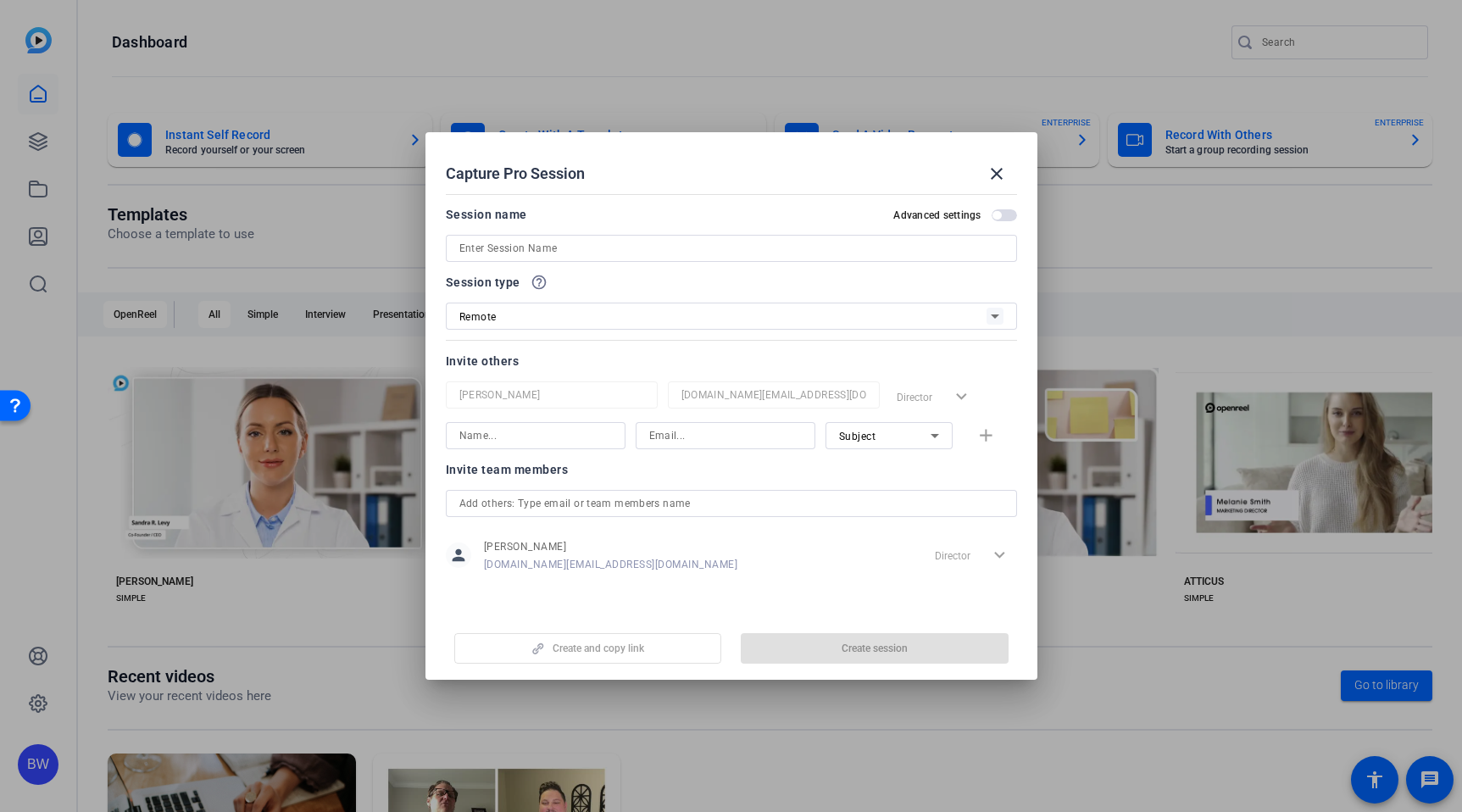
click at [898, 596] on mat-dialog-content "Session name Advanced settings Session type help_outline Remote Invite others […" at bounding box center [731, 399] width 611 height 424
click at [604, 631] on div "Create and copy link Create session" at bounding box center [731, 641] width 571 height 43
click at [594, 642] on div "Create and copy link Create session" at bounding box center [731, 641] width 571 height 43
click at [594, 250] on input at bounding box center [731, 248] width 544 height 20
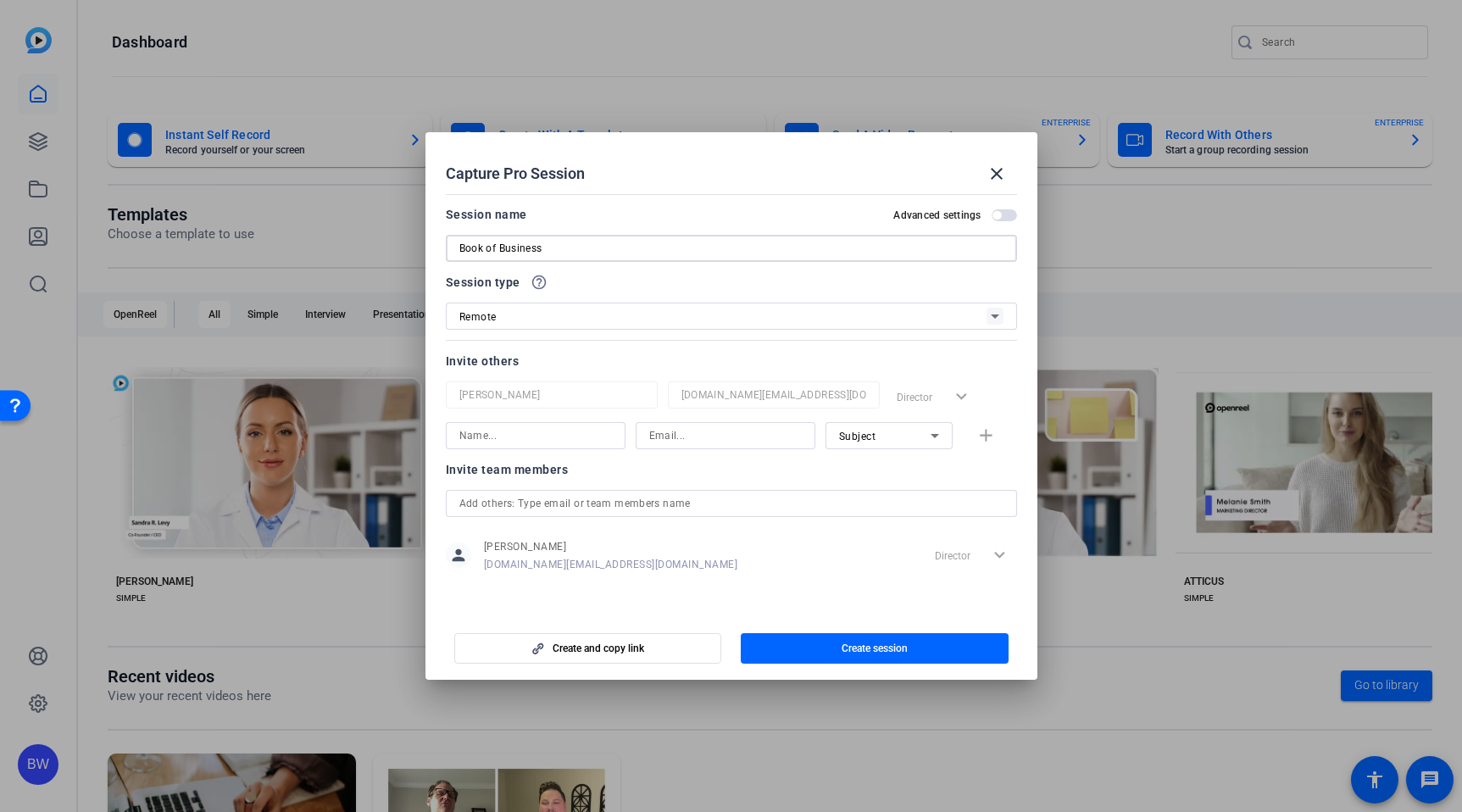
type input "Book of Business"
click at [523, 425] on input at bounding box center [535, 435] width 152 height 20
type input "[PERSON_NAME]"
click at [987, 437] on div "[PERSON_NAME] Subject add" at bounding box center [731, 436] width 571 height 27
click at [982, 432] on div "[PERSON_NAME] Subject add" at bounding box center [731, 436] width 571 height 27
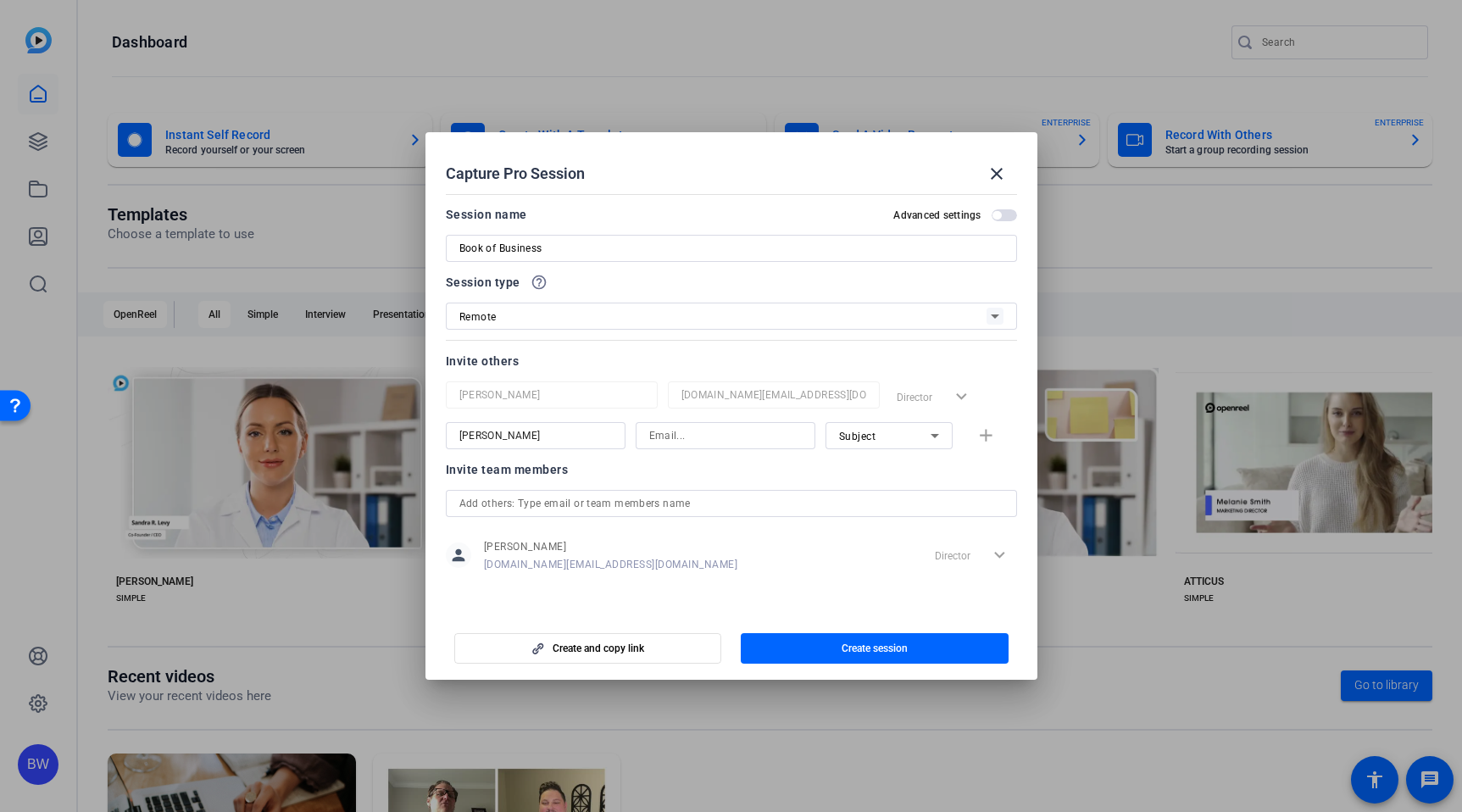
click at [982, 439] on div "[PERSON_NAME] Subject add" at bounding box center [731, 436] width 571 height 27
click at [874, 655] on span "button" at bounding box center [875, 648] width 268 height 41
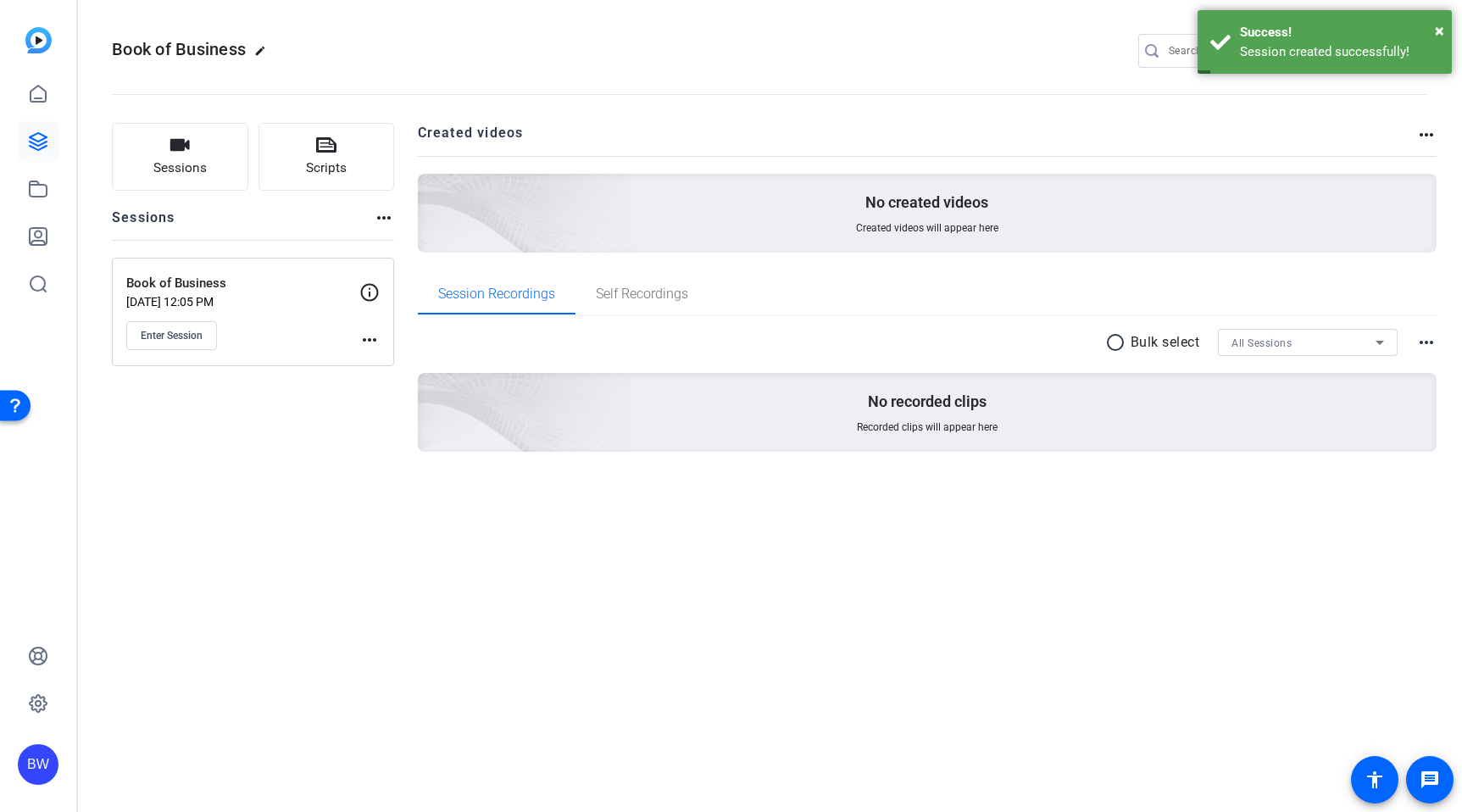
click at [360, 338] on mat-icon "more_horiz" at bounding box center [369, 339] width 20 height 20
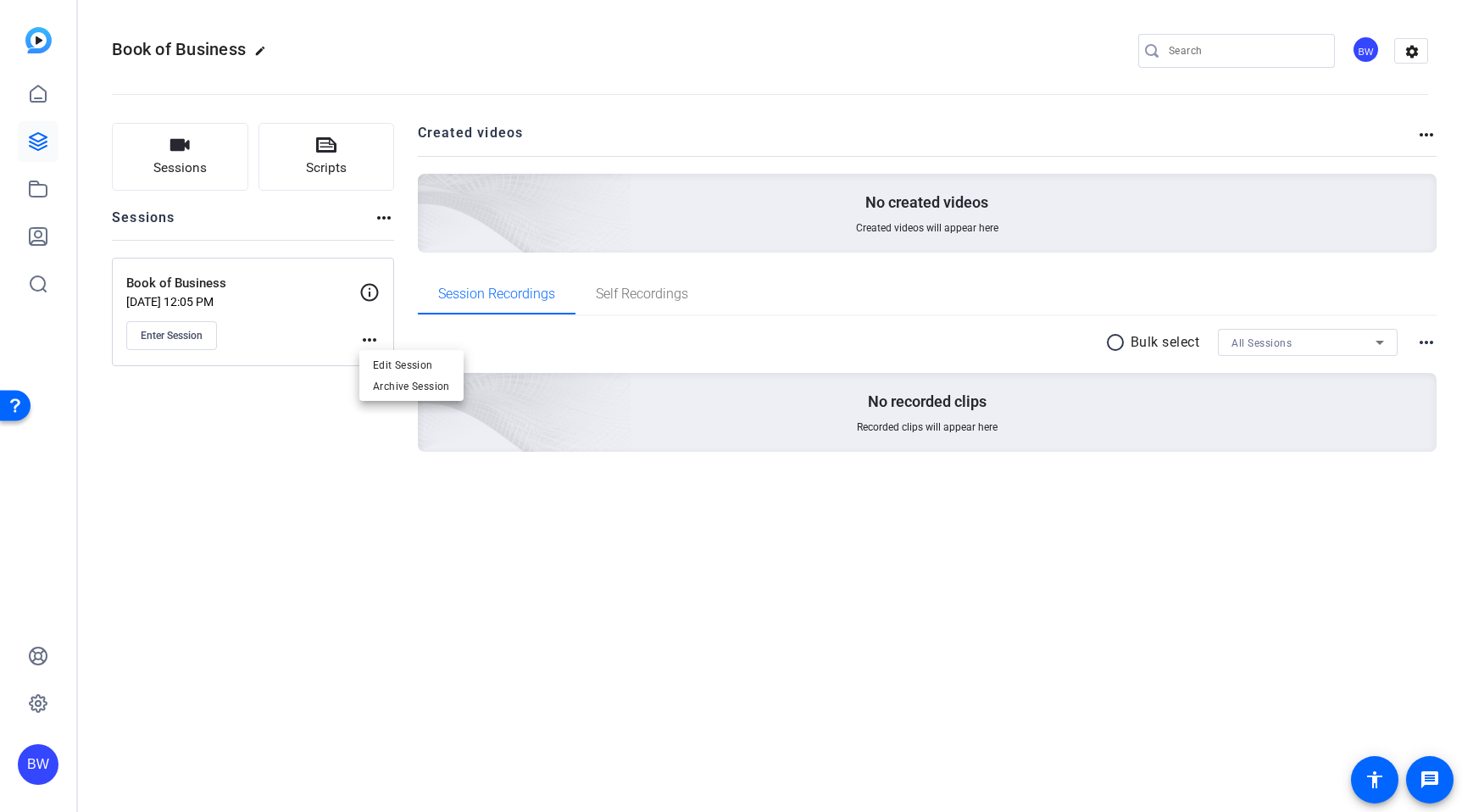
click at [255, 324] on div at bounding box center [731, 406] width 1462 height 812
click at [190, 338] on span "Enter Session" at bounding box center [172, 336] width 62 height 14
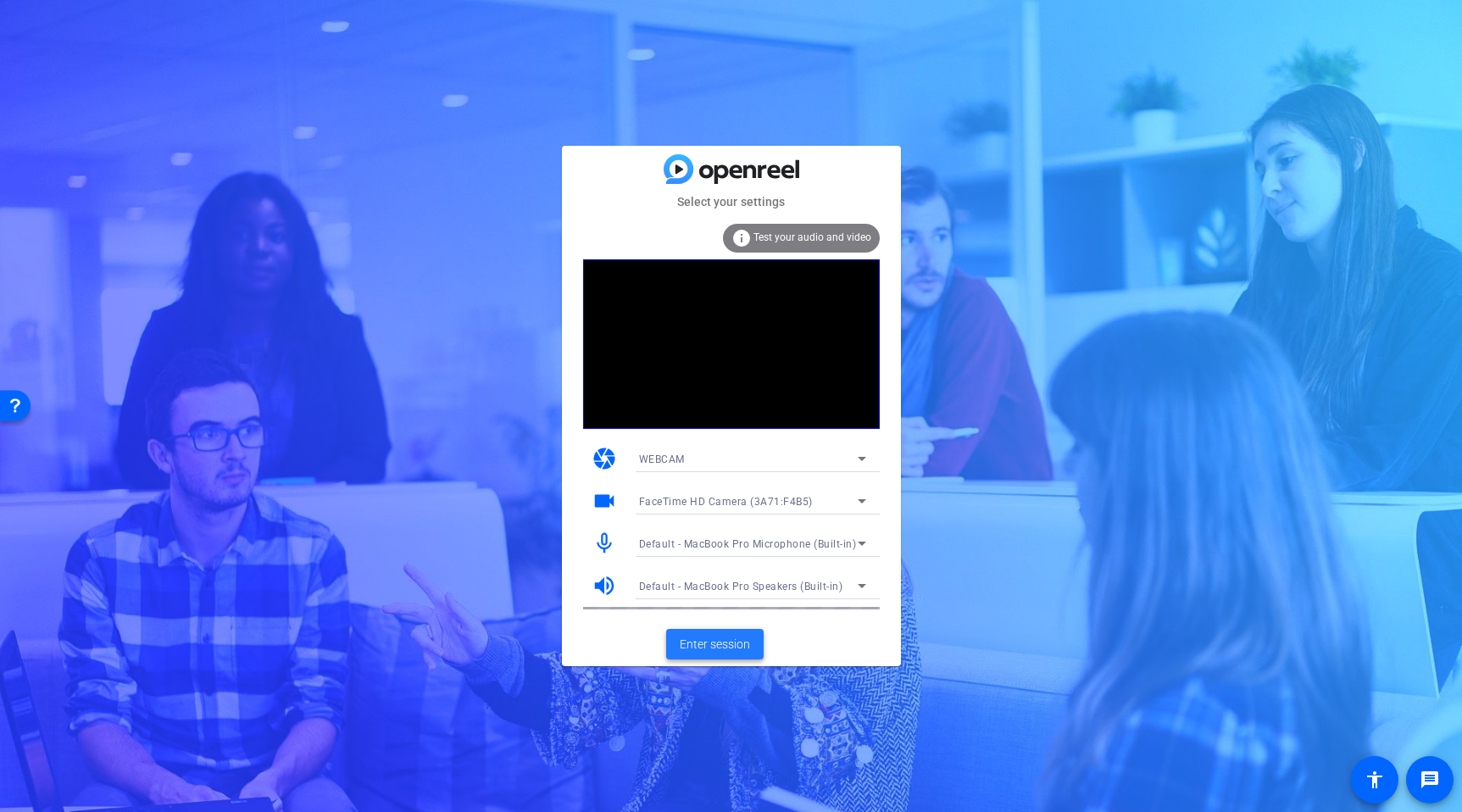
click at [699, 639] on span "Enter session" at bounding box center [715, 644] width 70 height 17
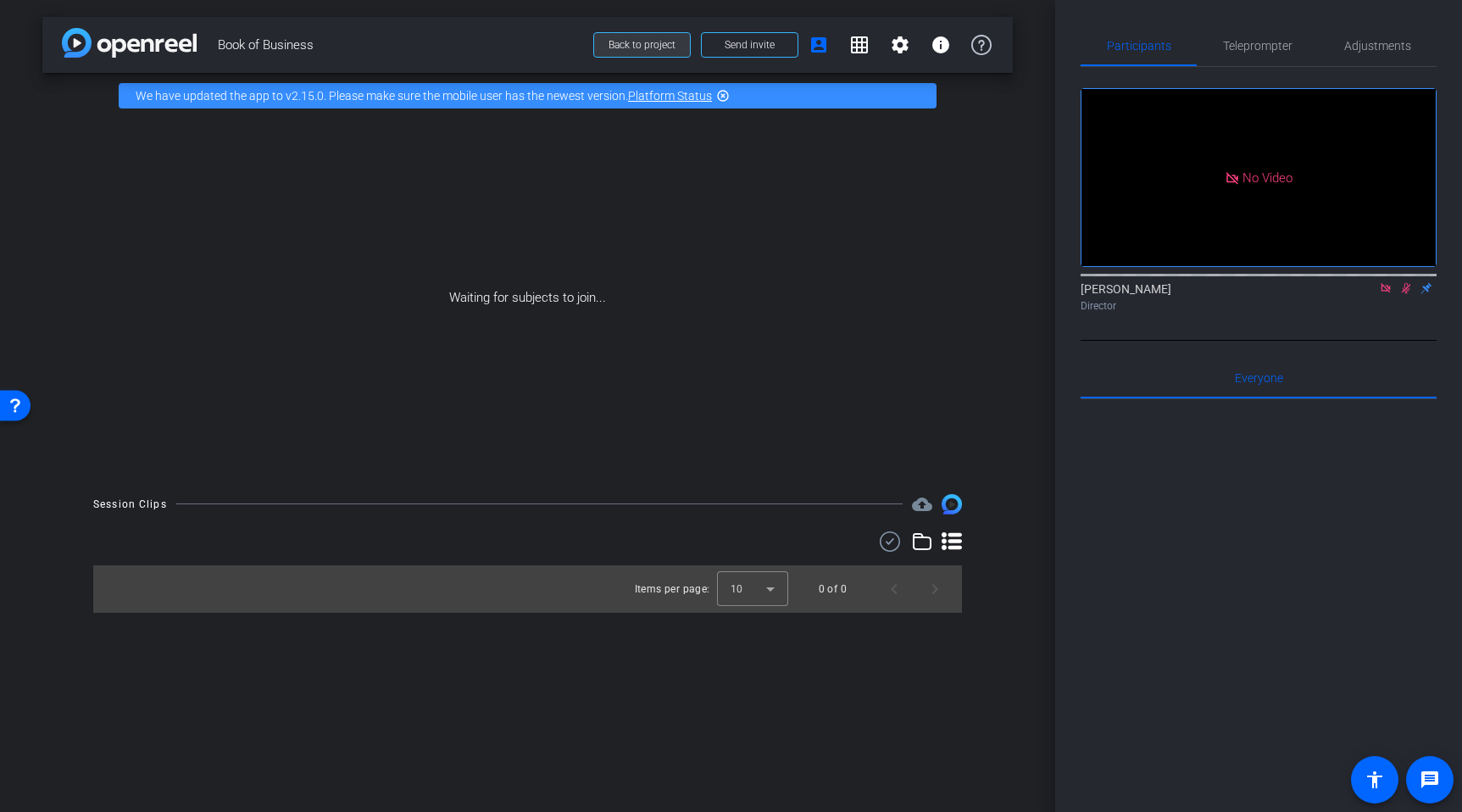
click at [655, 43] on span "Back to project" at bounding box center [641, 44] width 67 height 12
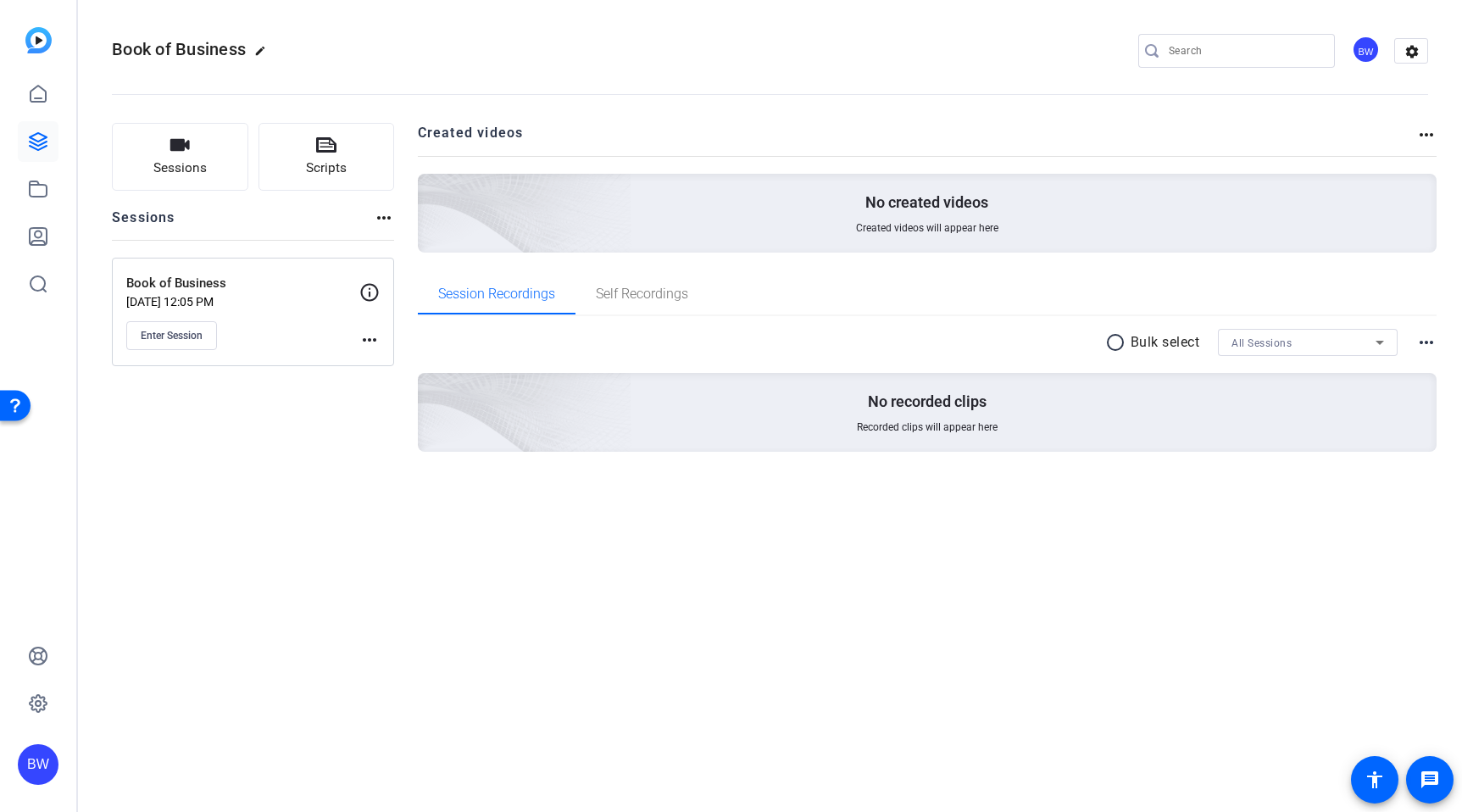
click at [367, 337] on mat-icon "more_horiz" at bounding box center [369, 339] width 20 height 20
click at [380, 367] on span "Edit Session" at bounding box center [412, 364] width 77 height 20
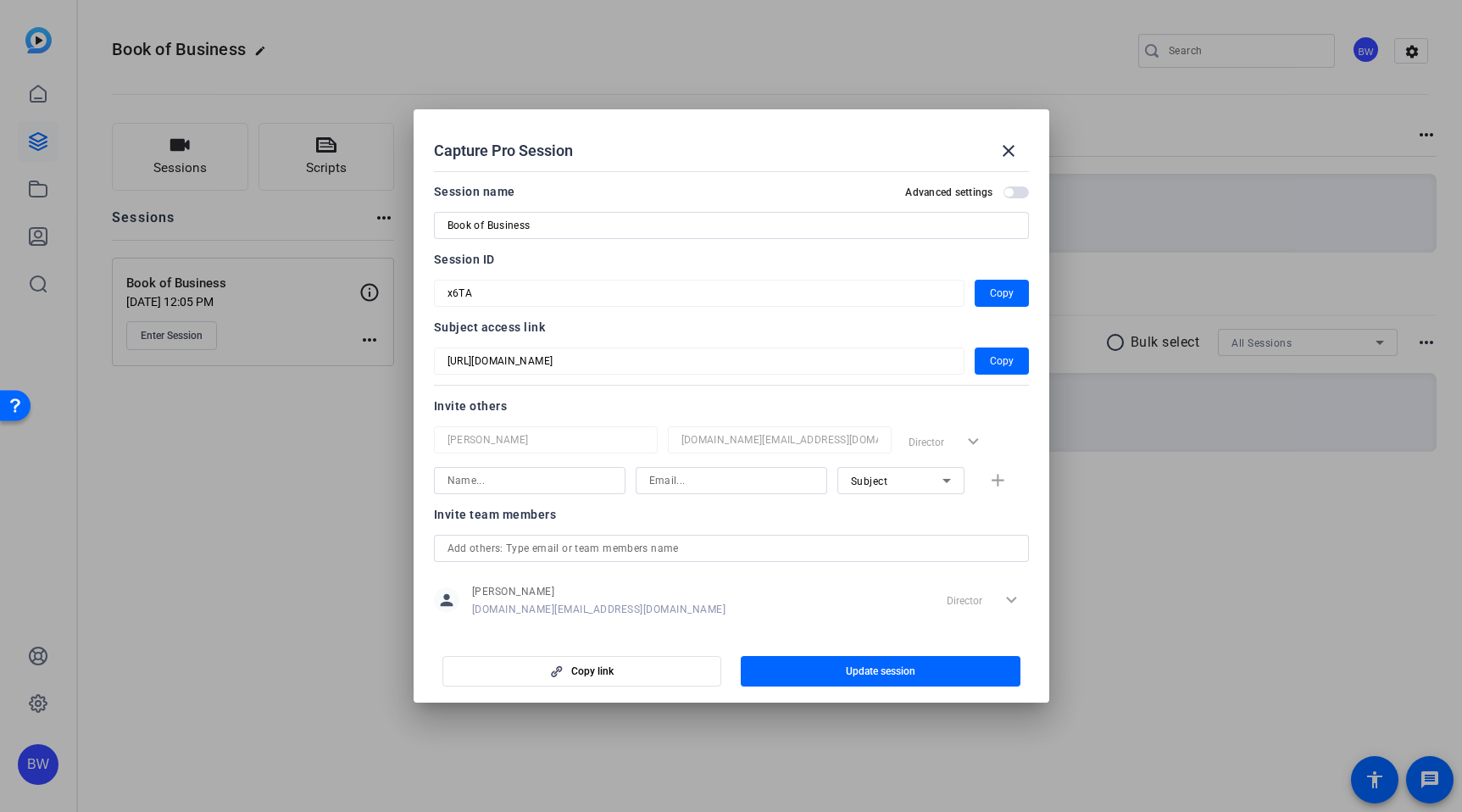
scroll to position [2, 0]
click at [1015, 195] on span "button" at bounding box center [1015, 191] width 25 height 12
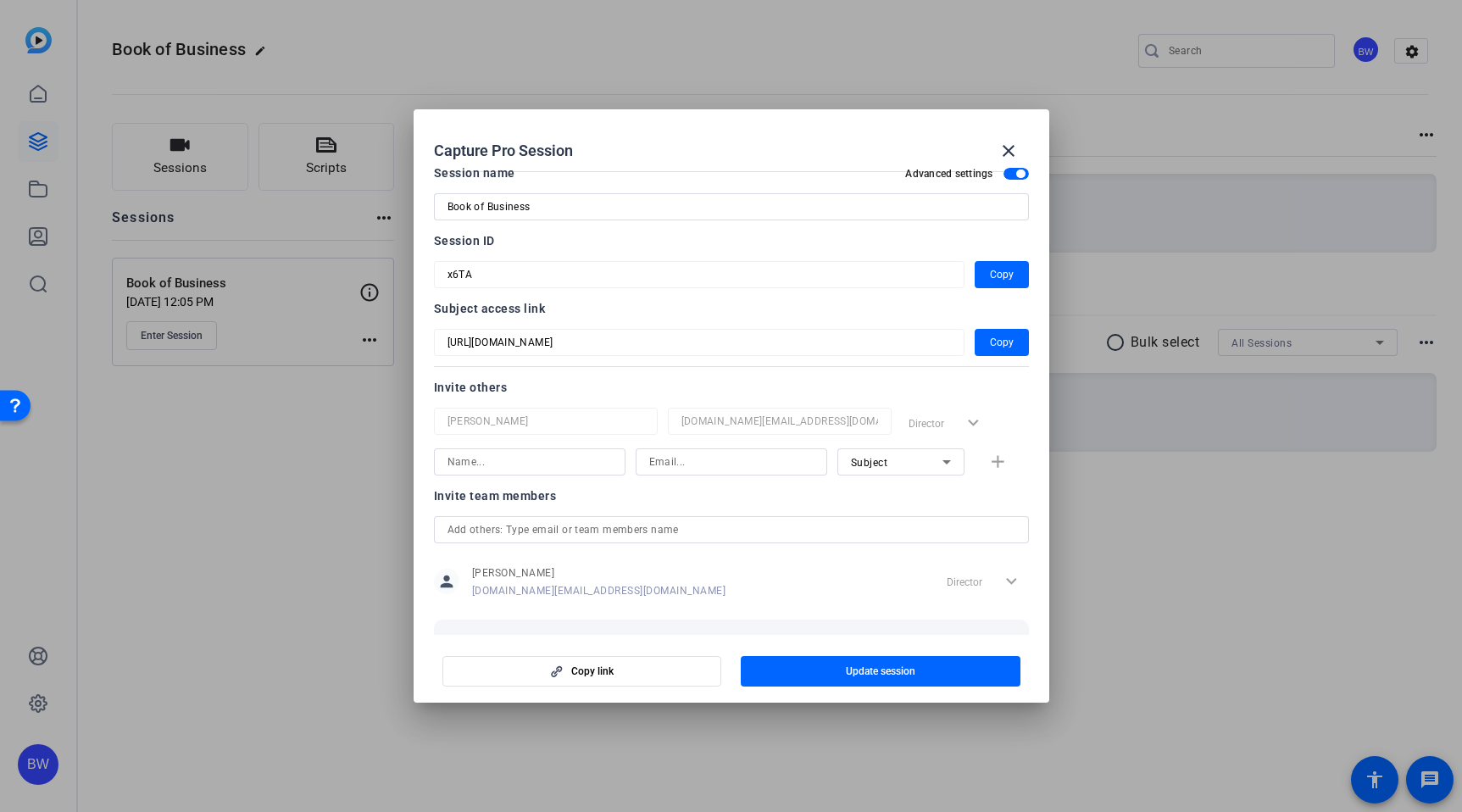
scroll to position [0, 0]
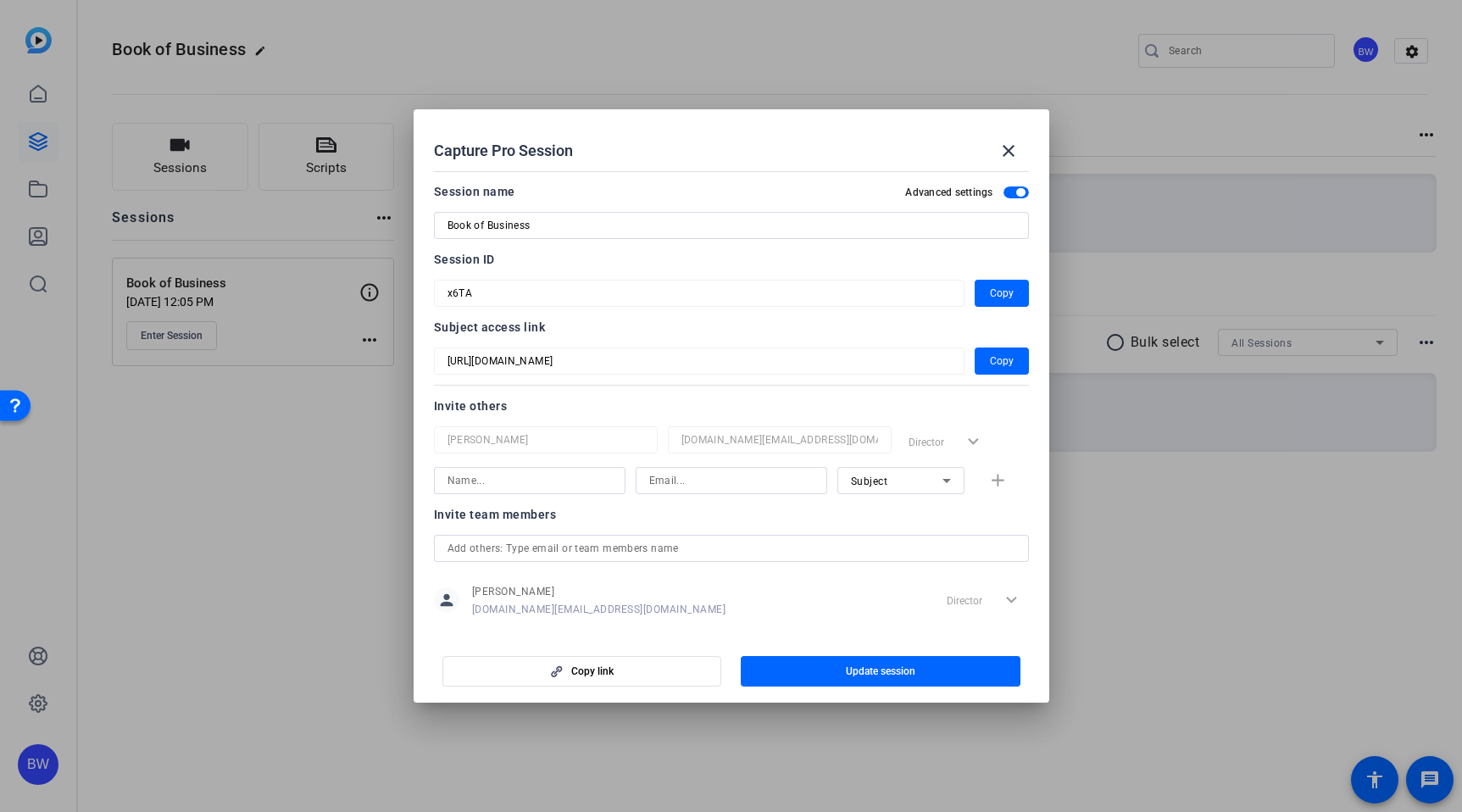
click at [1016, 190] on span "button" at bounding box center [1019, 192] width 9 height 9
click at [1014, 147] on mat-icon "close" at bounding box center [1008, 150] width 20 height 20
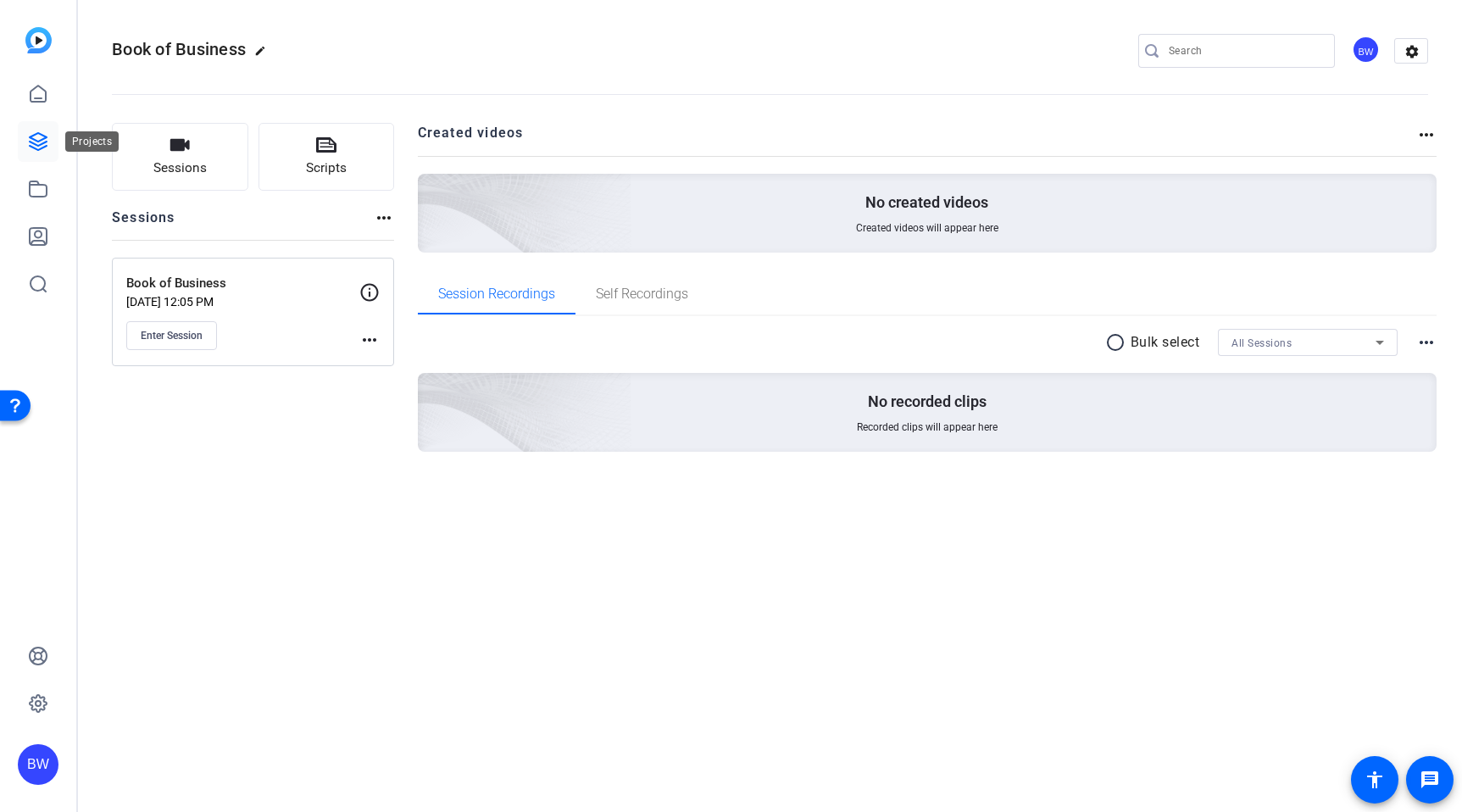
click at [32, 135] on icon at bounding box center [39, 142] width 17 height 17
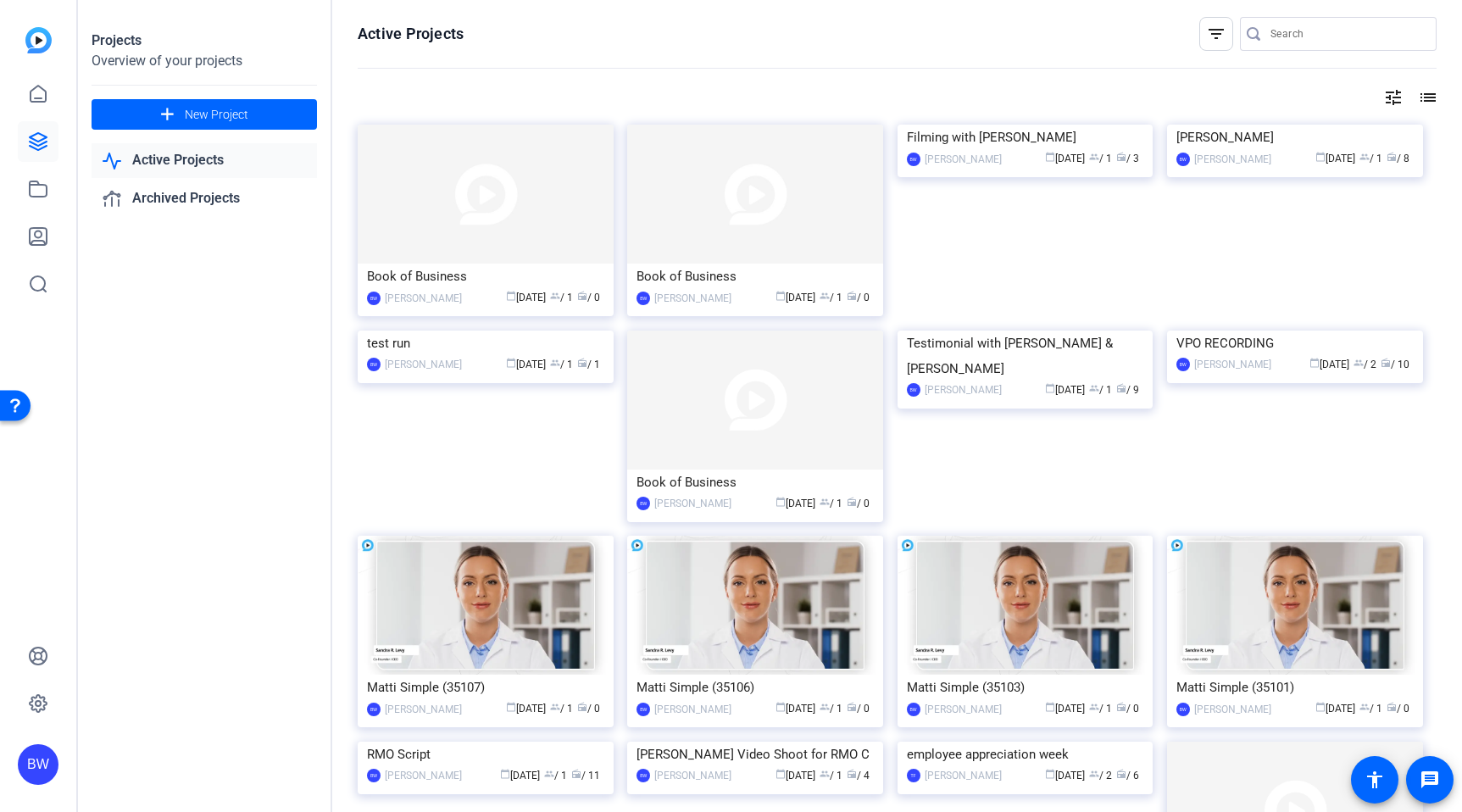
click at [95, 434] on div "Projects Overview of your projects add New Project Active Projects Archived Pro…" at bounding box center [205, 406] width 255 height 812
